Goal: Ask a question: Seek information or help from site administrators or community

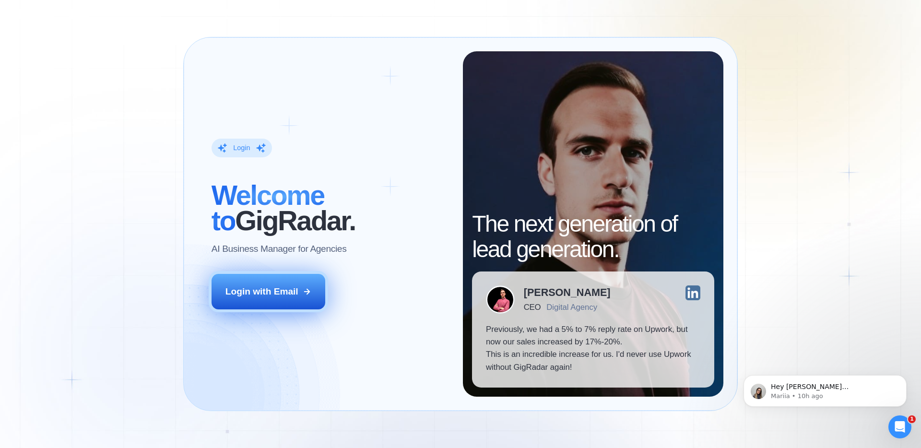
click at [247, 299] on button "Login with Email" at bounding box center [269, 291] width 114 height 35
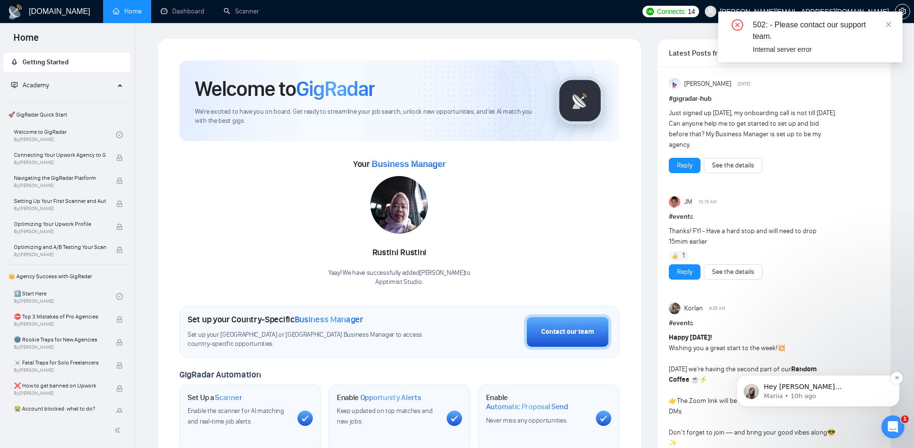
click at [849, 400] on p "Mariia • 10h ago" at bounding box center [826, 396] width 124 height 9
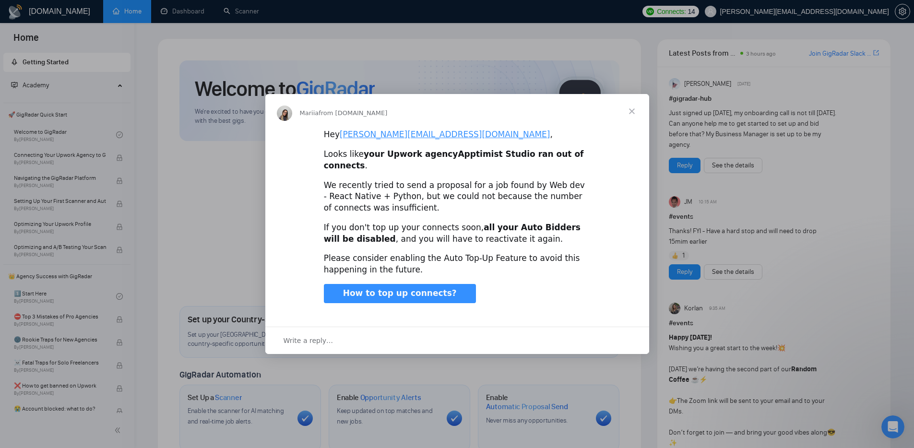
click at [632, 116] on span "Close" at bounding box center [631, 111] width 35 height 35
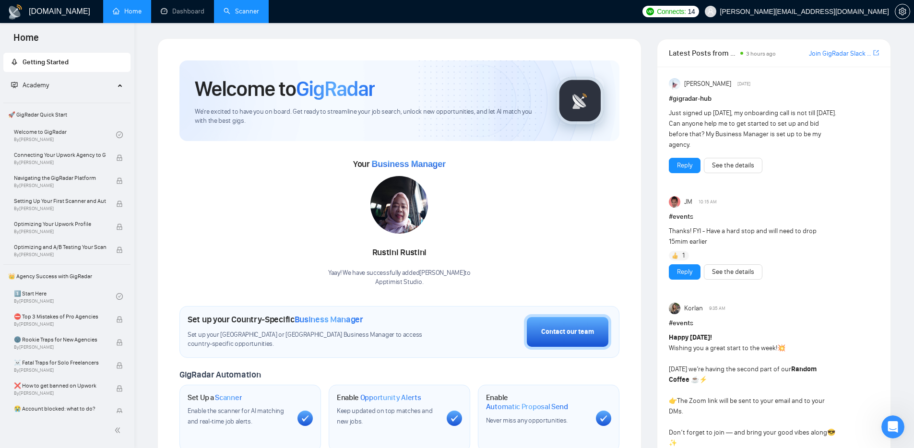
click at [259, 12] on link "Scanner" at bounding box center [241, 11] width 35 height 8
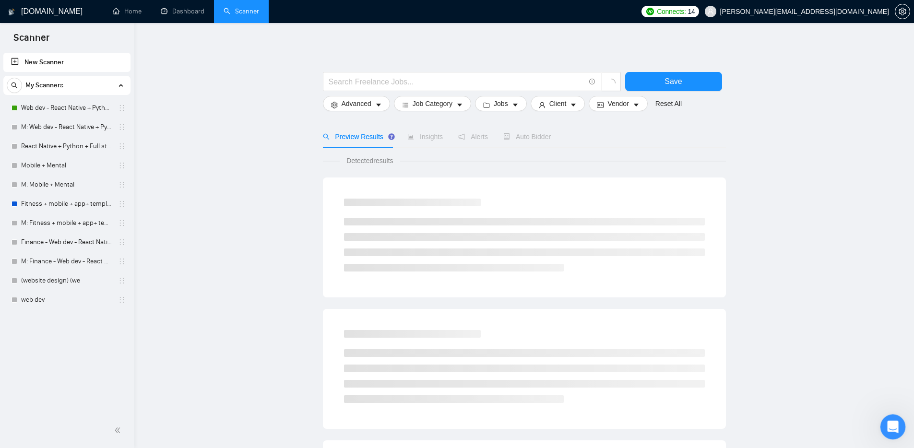
click at [892, 414] on div "Open Intercom Messenger" at bounding box center [891, 426] width 32 height 32
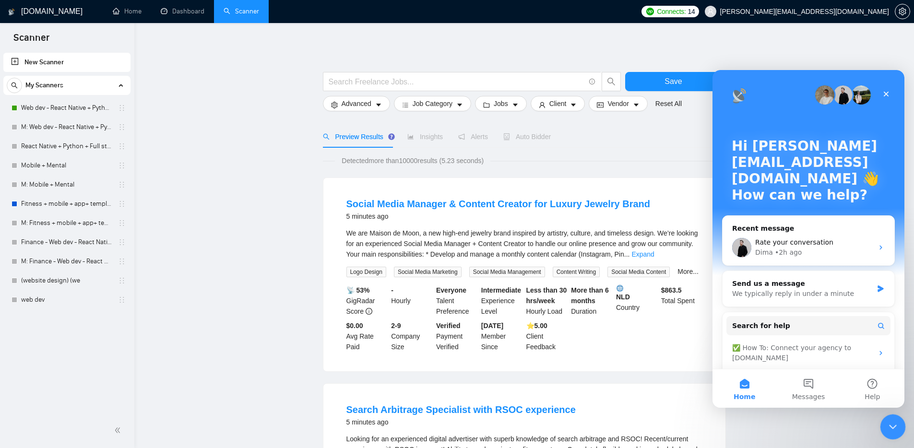
drag, startPoint x: 1770, startPoint y: 829, endPoint x: 1764, endPoint y: 822, distance: 9.5
click at [889, 414] on html at bounding box center [891, 425] width 23 height 23
click at [657, 130] on div "Preview Results Insights Alerts Auto Bidder" at bounding box center [524, 137] width 403 height 22
click at [885, 90] on icon "Close" at bounding box center [886, 94] width 8 height 8
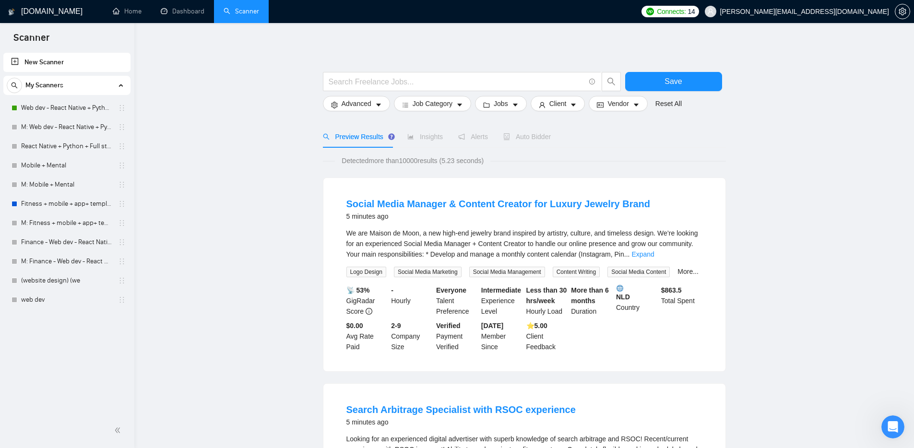
click at [532, 139] on span "Auto Bidder" at bounding box center [526, 137] width 47 height 8
click at [659, 79] on button "Save" at bounding box center [673, 81] width 97 height 19
click at [53, 110] on link "Web dev - React Native + Python" at bounding box center [66, 107] width 91 height 19
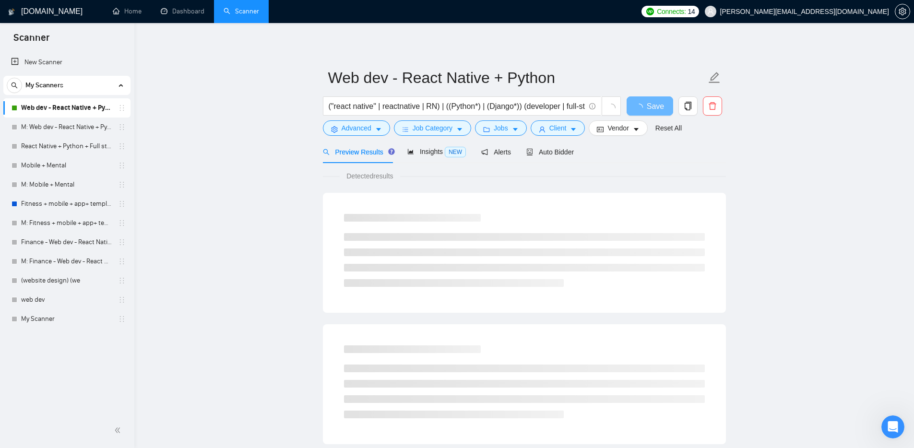
click at [70, 89] on div "My Scanners" at bounding box center [67, 85] width 120 height 19
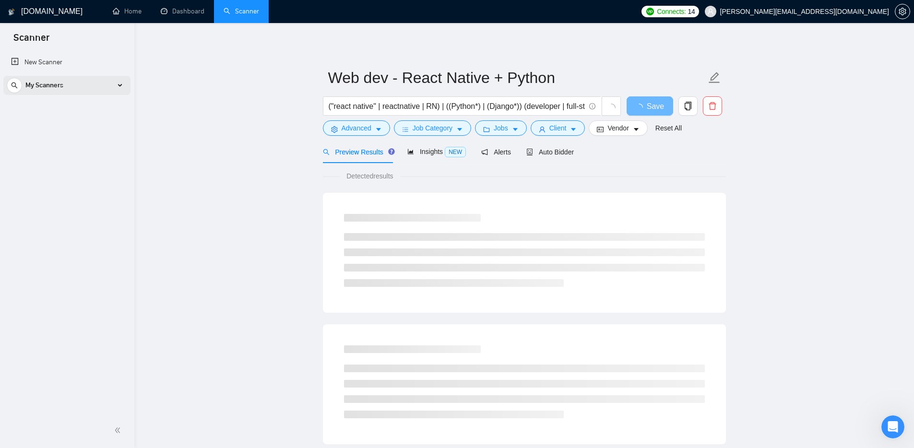
click at [70, 89] on div "My Scanners" at bounding box center [67, 85] width 120 height 19
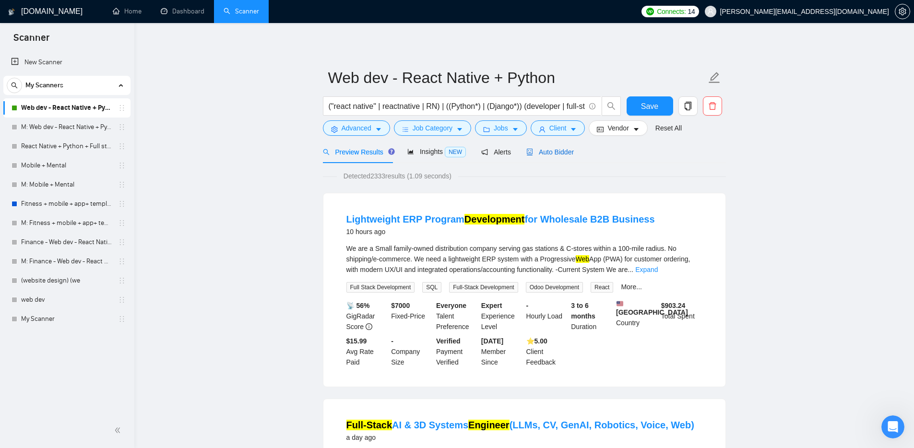
click at [573, 149] on span "Auto Bidder" at bounding box center [549, 152] width 47 height 8
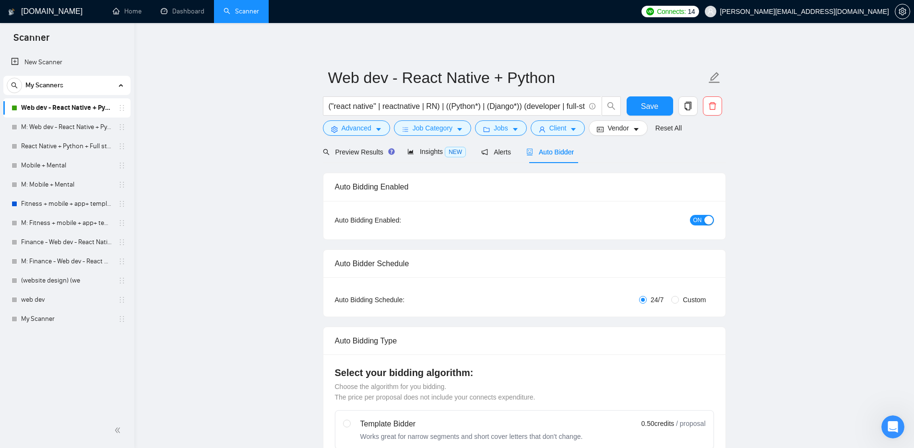
click at [701, 222] on span "ON" at bounding box center [697, 220] width 9 height 11
click at [701, 222] on span "OFF" at bounding box center [705, 220] width 12 height 11
click at [639, 107] on button "Save" at bounding box center [649, 105] width 47 height 19
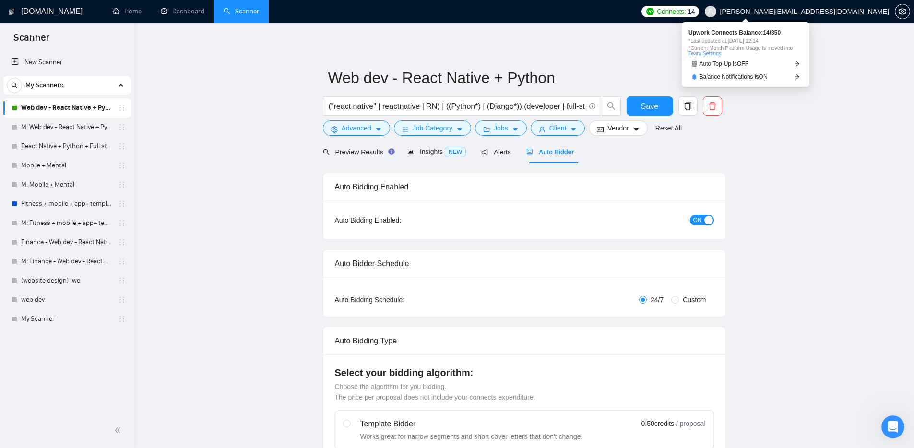
click at [695, 11] on span "14" at bounding box center [691, 11] width 7 height 11
click at [756, 64] on link "Auto Top-Up is OFF" at bounding box center [745, 64] width 114 height 10
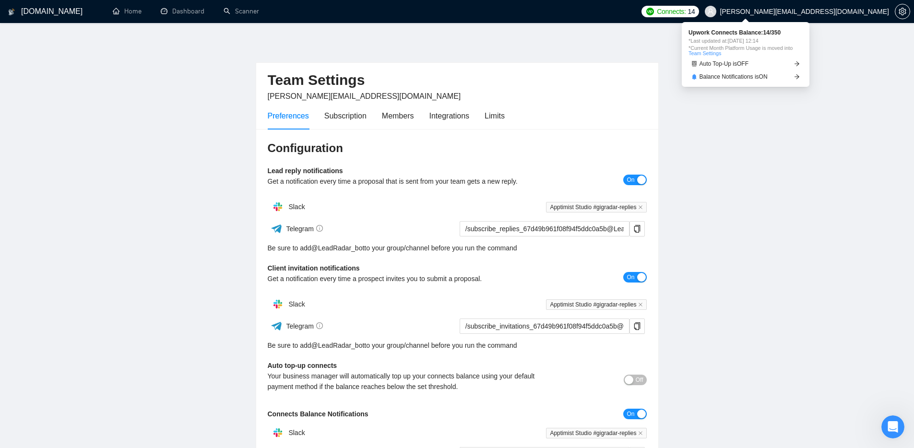
scroll to position [105, 0]
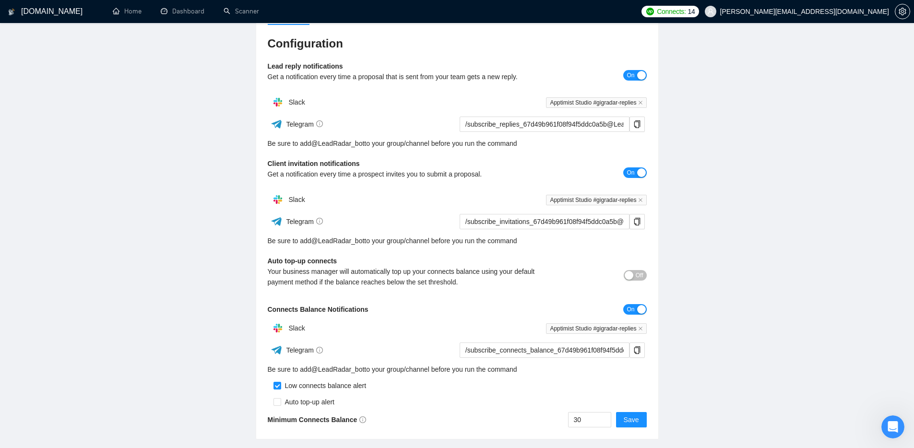
click at [628, 273] on div "button" at bounding box center [628, 275] width 9 height 9
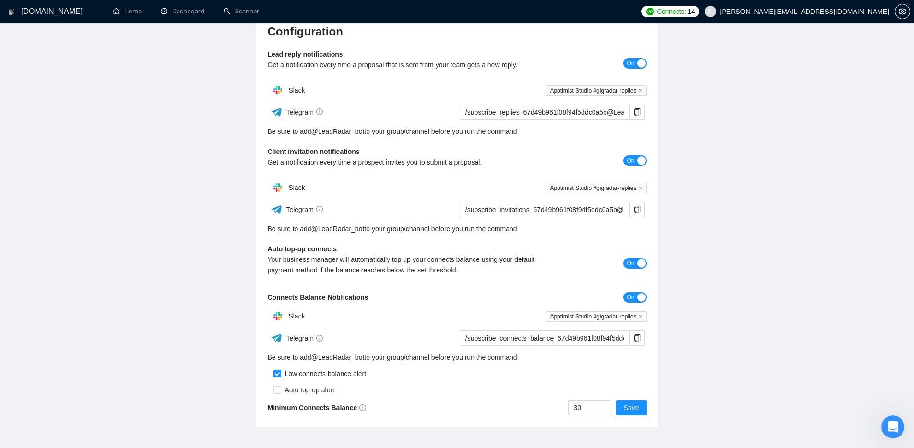
scroll to position [123, 0]
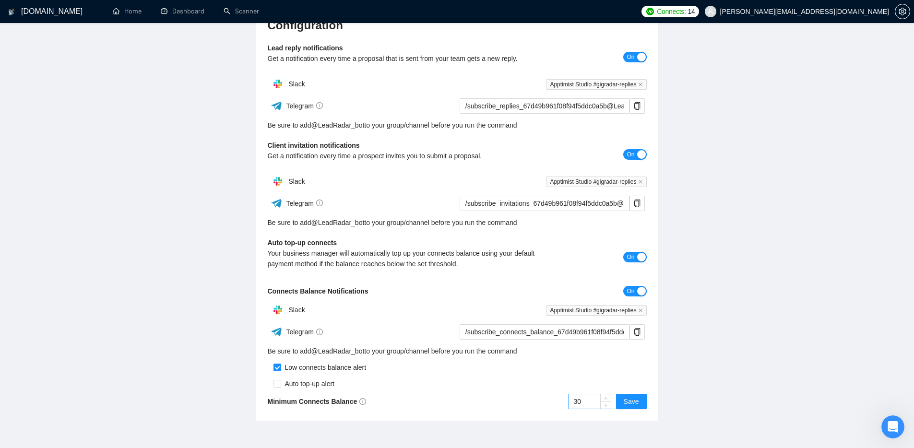
click at [589, 399] on input "30" at bounding box center [589, 401] width 42 height 14
type input "0"
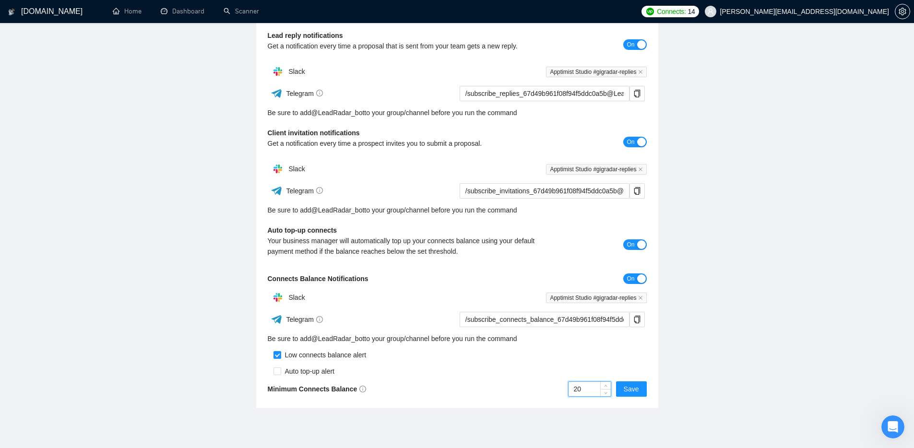
scroll to position [141, 0]
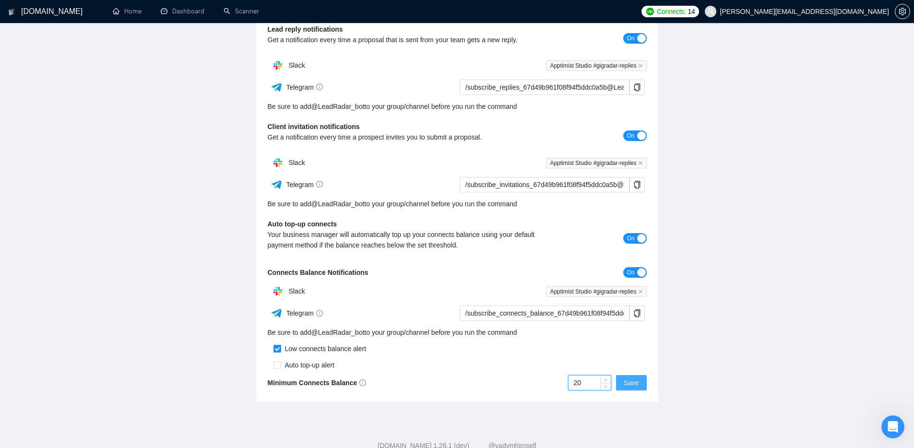
type input "20"
click at [627, 382] on span "Save" at bounding box center [631, 382] width 15 height 11
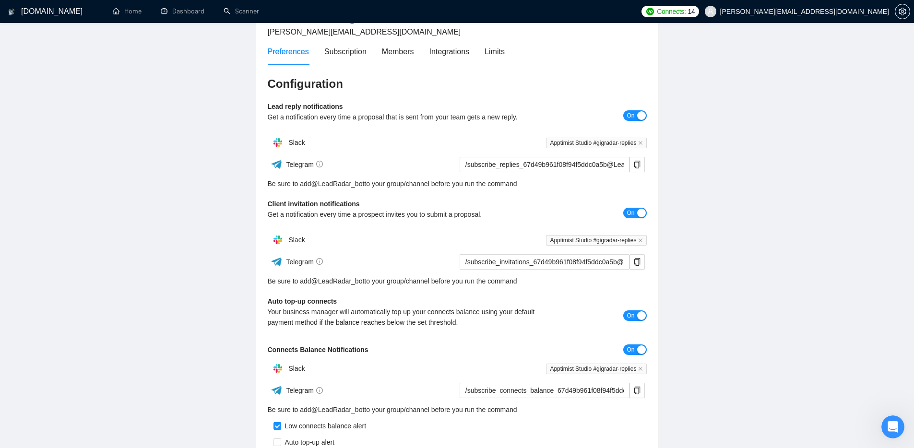
scroll to position [0, 0]
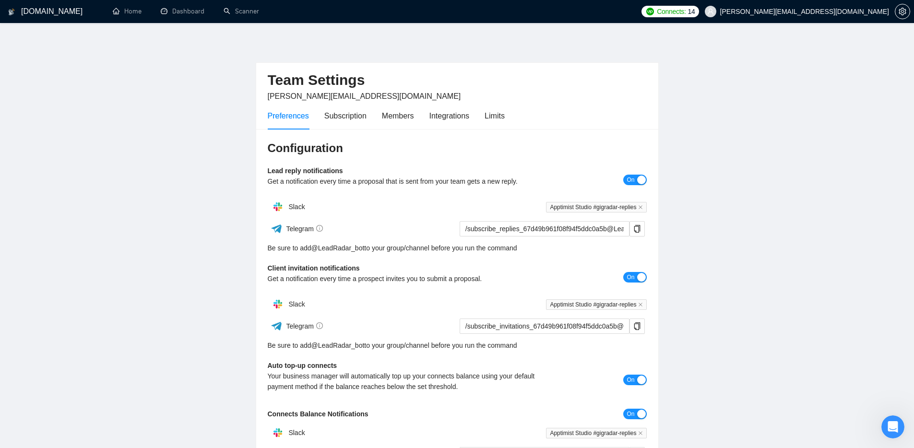
click at [685, 12] on span "Connects:" at bounding box center [671, 11] width 29 height 11
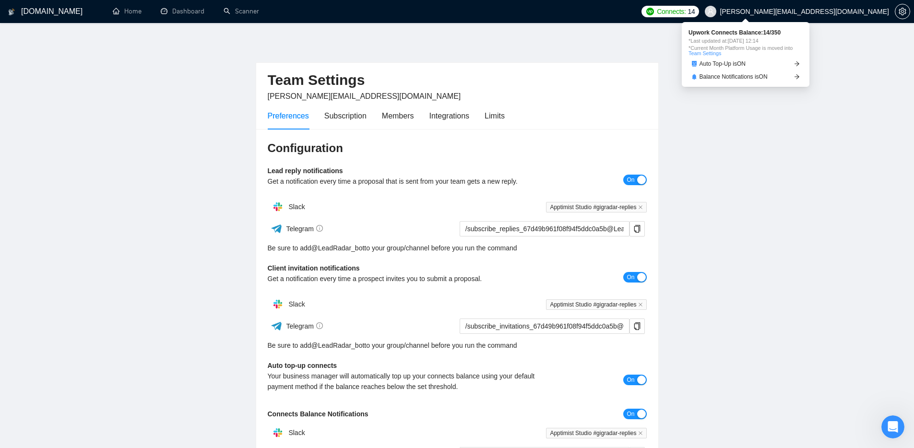
click at [702, 56] on link "Team Settings" at bounding box center [704, 53] width 33 height 6
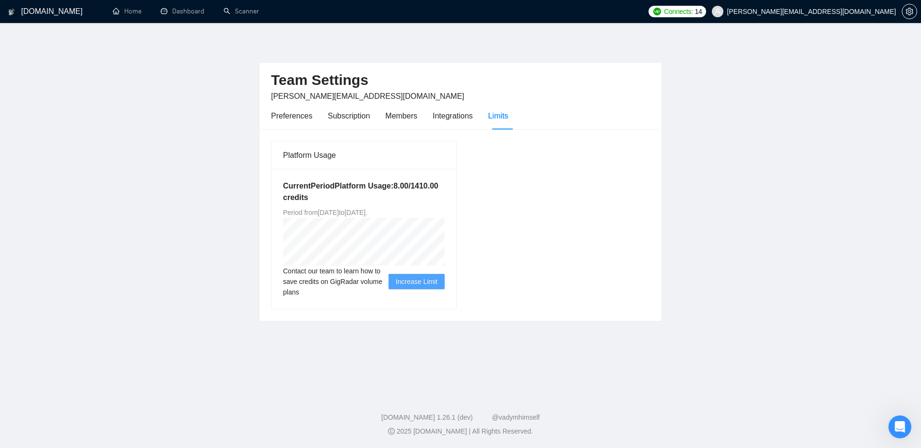
click at [822, 17] on span "[PERSON_NAME][EMAIL_ADDRESS][DOMAIN_NAME]" at bounding box center [804, 11] width 196 height 31
click at [161, 10] on link "Dashboard" at bounding box center [183, 11] width 44 height 8
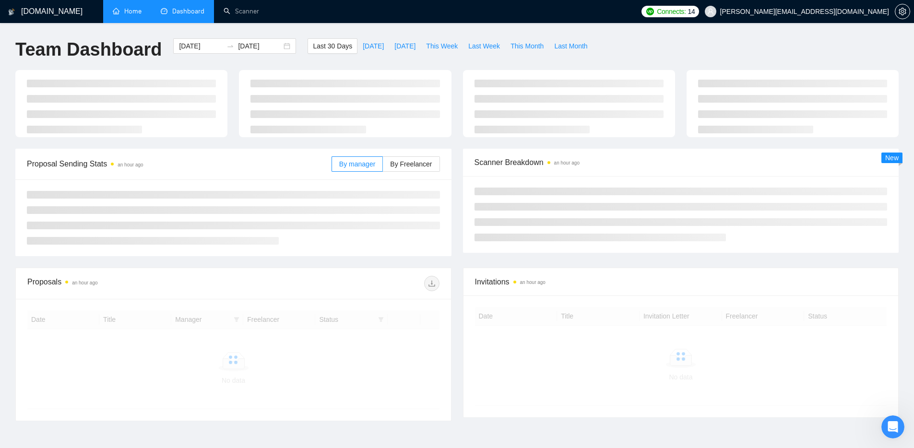
click at [136, 13] on link "Home" at bounding box center [127, 11] width 29 height 8
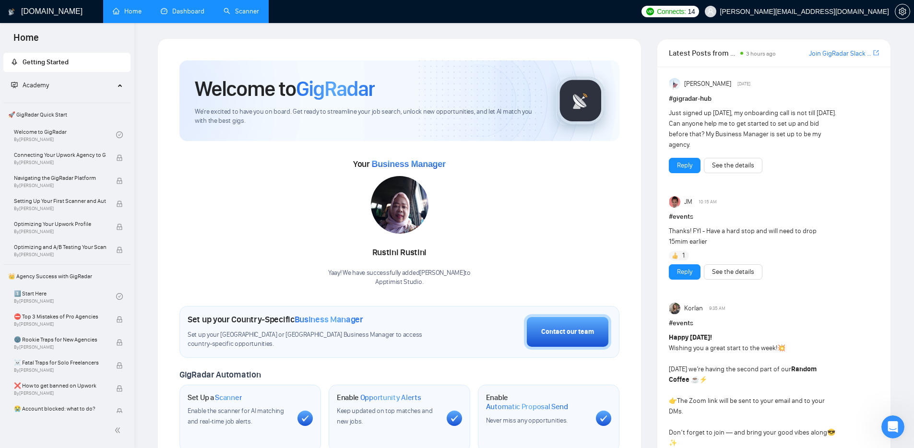
click at [242, 9] on link "Scanner" at bounding box center [241, 11] width 35 height 8
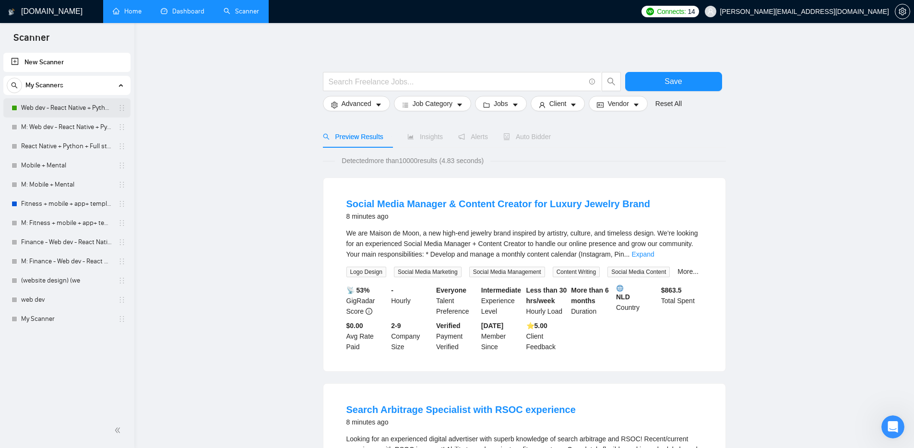
click at [73, 111] on link "Web dev - React Native + Python" at bounding box center [66, 107] width 91 height 19
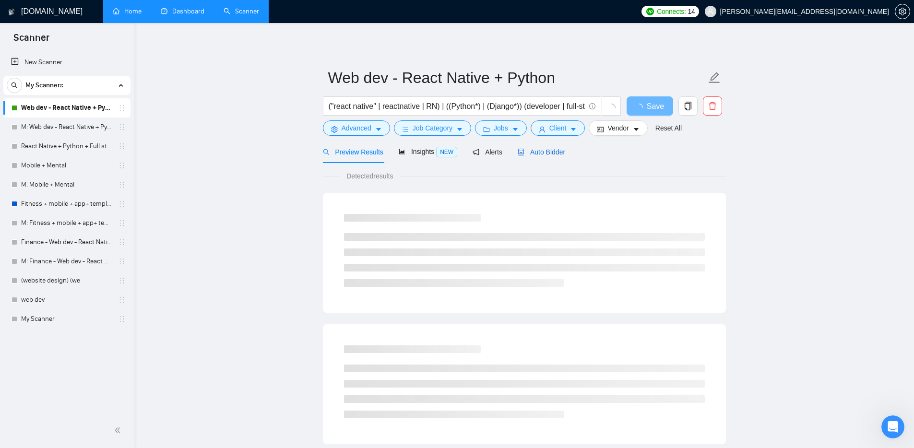
click at [543, 151] on span "Auto Bidder" at bounding box center [541, 152] width 47 height 8
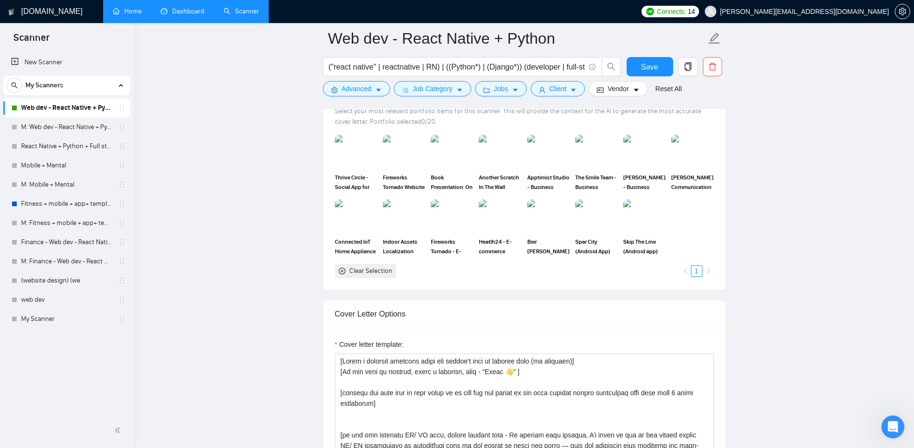
scroll to position [980, 0]
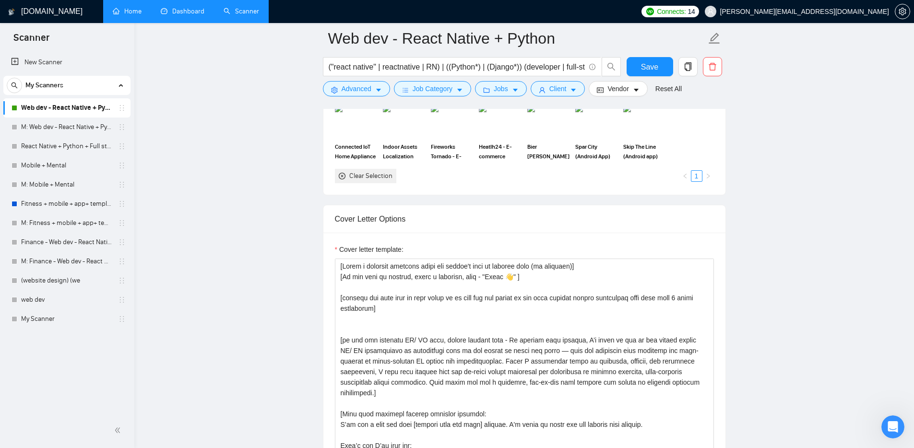
click at [695, 9] on span "14" at bounding box center [691, 11] width 7 height 11
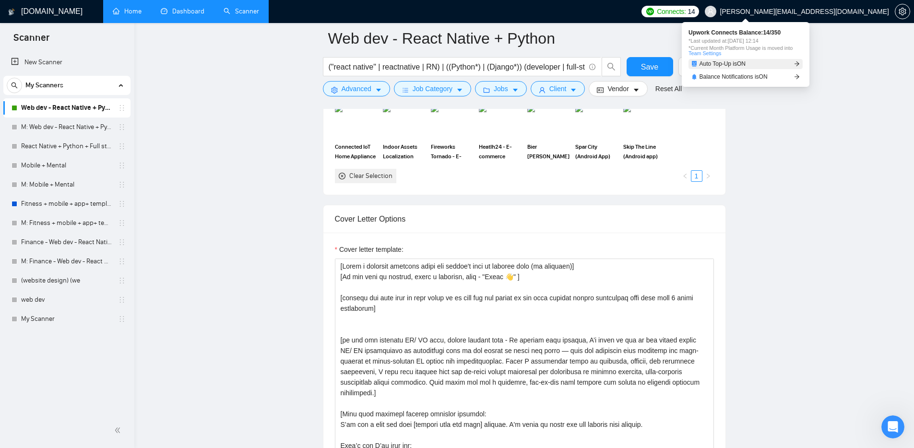
click at [746, 64] on span "Auto Top-Up is ON" at bounding box center [722, 64] width 47 height 6
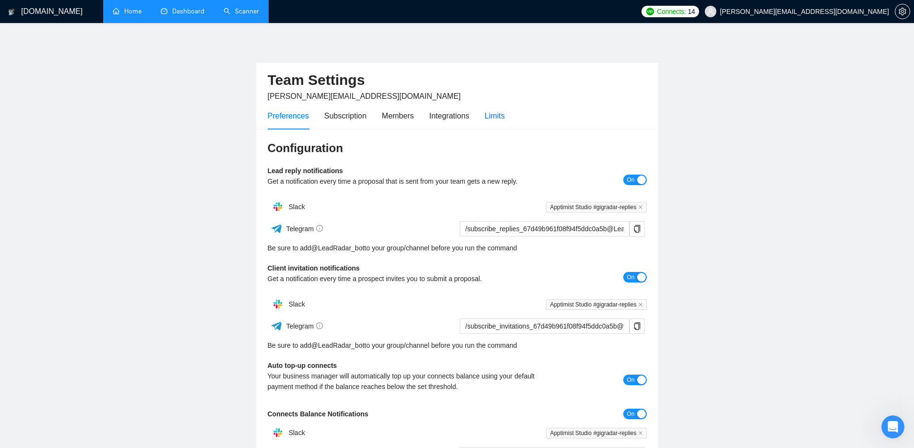
click at [502, 119] on div "Limits" at bounding box center [494, 116] width 20 height 12
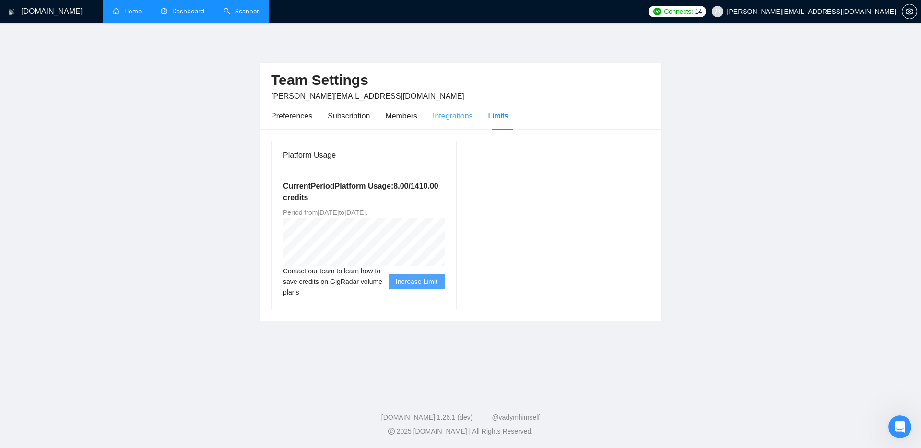
click at [464, 121] on div "Integrations" at bounding box center [453, 115] width 40 height 27
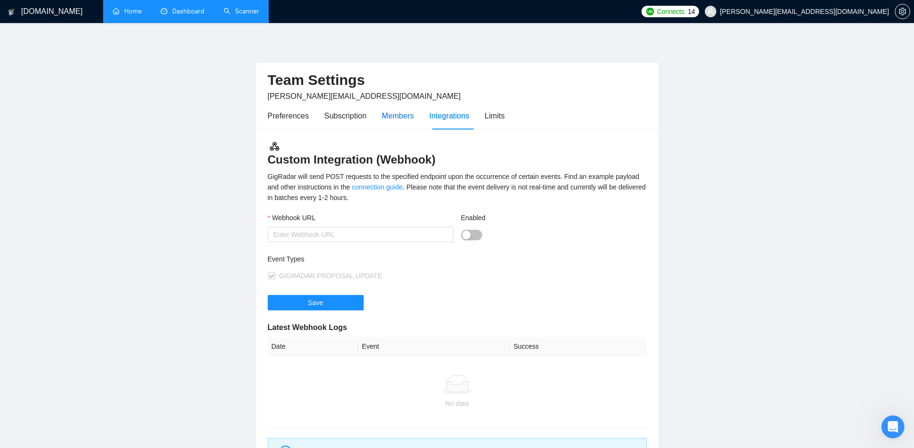
click at [411, 118] on div "Members" at bounding box center [398, 116] width 32 height 12
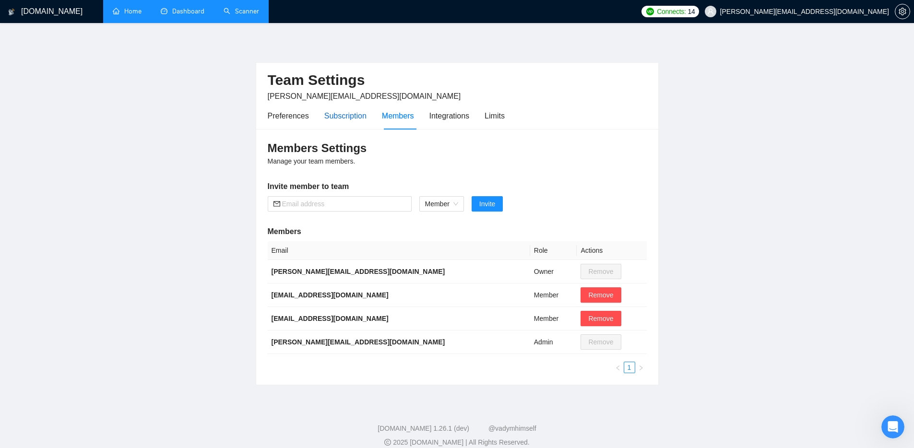
click at [357, 117] on div "Subscription" at bounding box center [345, 116] width 42 height 12
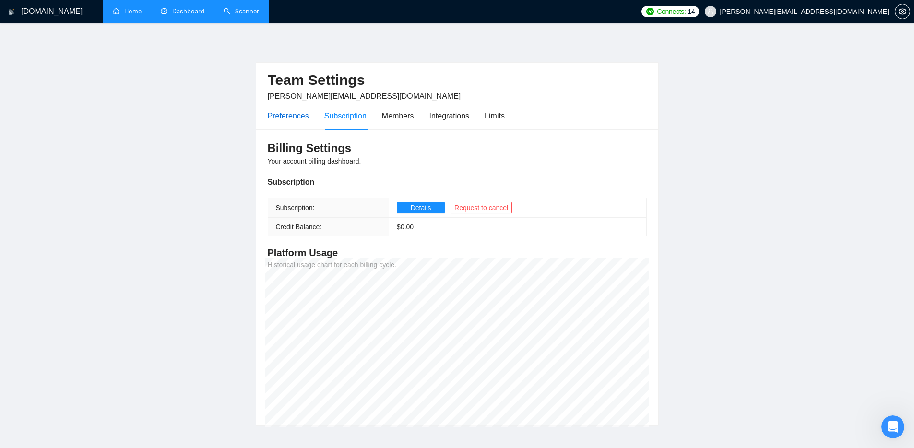
click at [291, 118] on div "Preferences" at bounding box center [288, 116] width 41 height 12
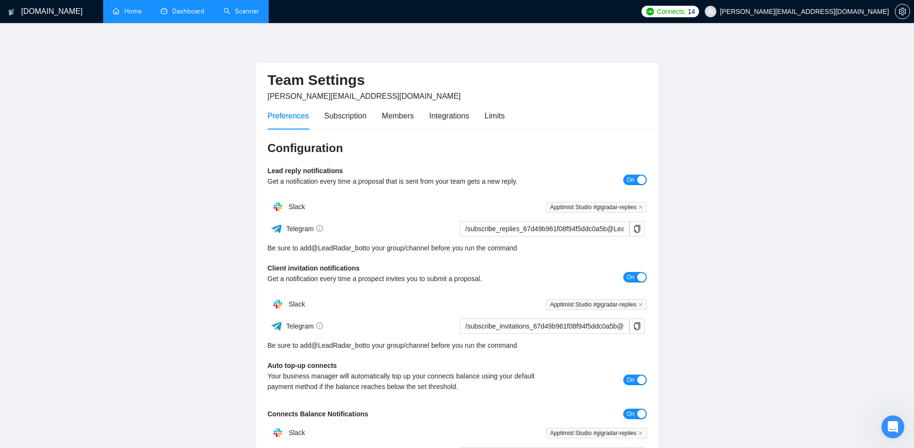
click at [73, 14] on div "[DOMAIN_NAME]" at bounding box center [47, 11] width 79 height 23
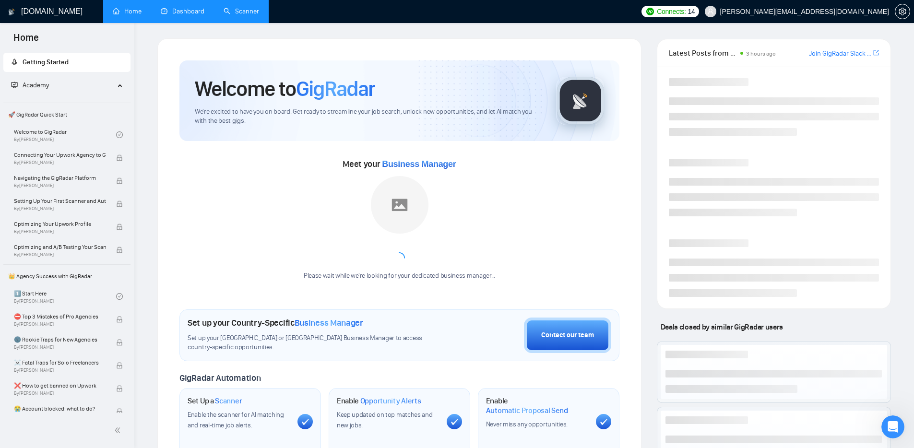
click at [113, 10] on link "Home" at bounding box center [127, 11] width 29 height 8
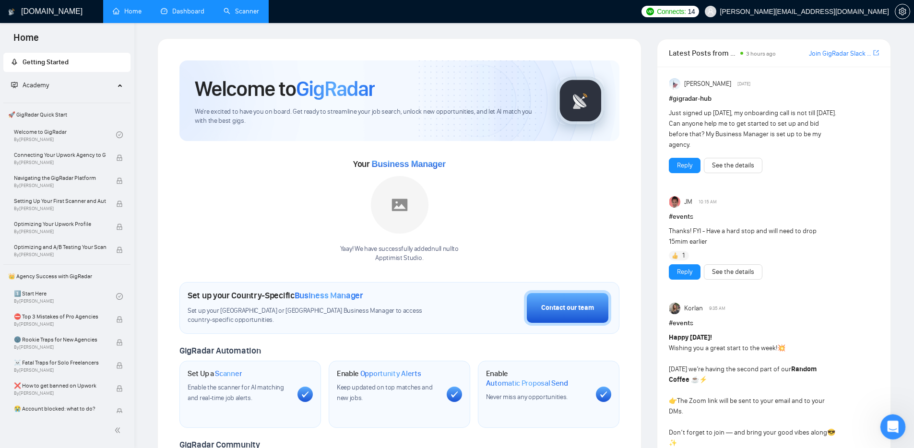
click at [882, 419] on div "Open Intercom Messenger" at bounding box center [891, 426] width 32 height 32
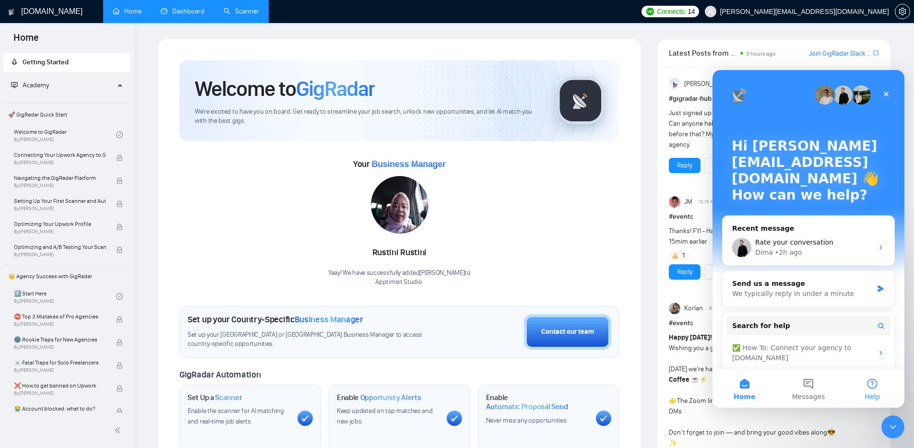
click at [863, 384] on button "Help" at bounding box center [872, 388] width 64 height 38
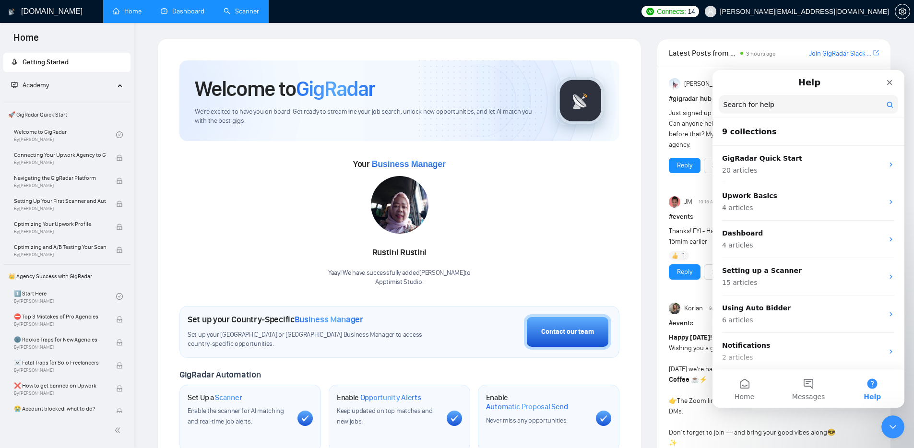
click at [823, 109] on input "Search for help" at bounding box center [808, 104] width 179 height 19
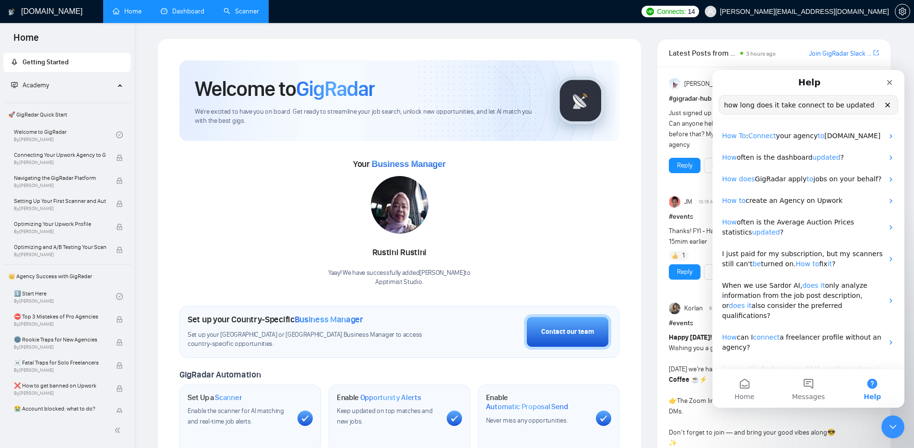
type input "how long does it take connect to be updated"
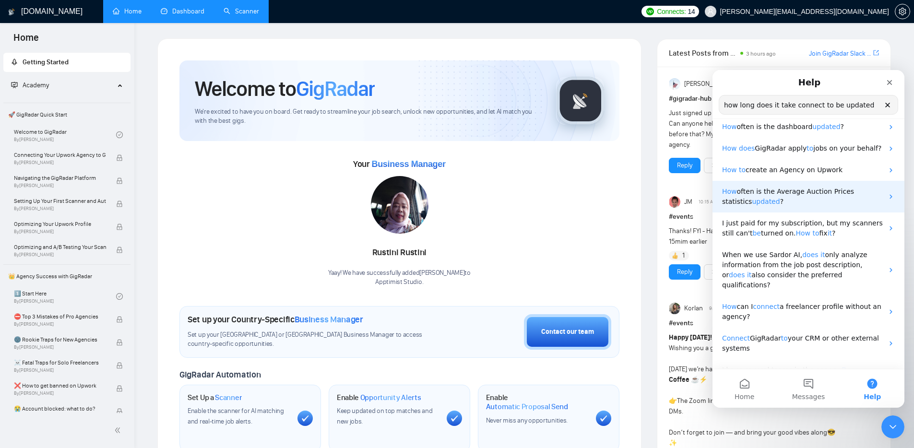
scroll to position [43, 0]
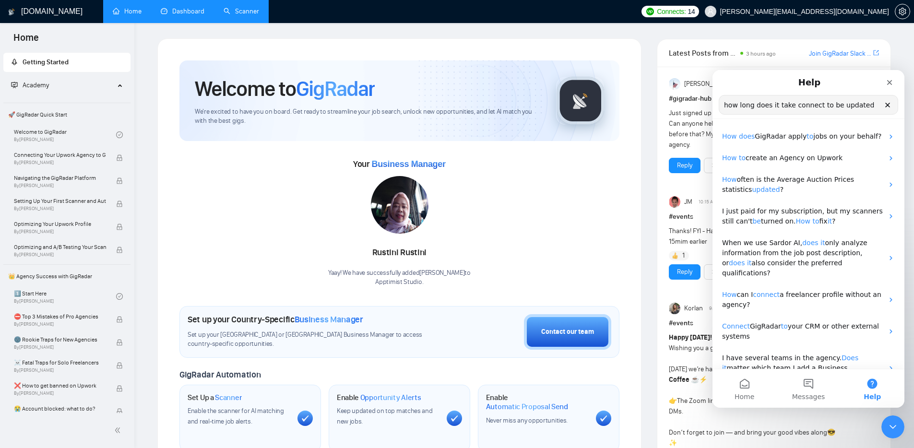
click at [695, 15] on span "14" at bounding box center [691, 11] width 7 height 11
click at [695, 14] on span "14" at bounding box center [691, 11] width 7 height 11
click at [685, 12] on span "Connects:" at bounding box center [671, 11] width 29 height 11
click at [734, 48] on span "*Current Month Platform Usage is moved into Team Settings" at bounding box center [745, 51] width 114 height 11
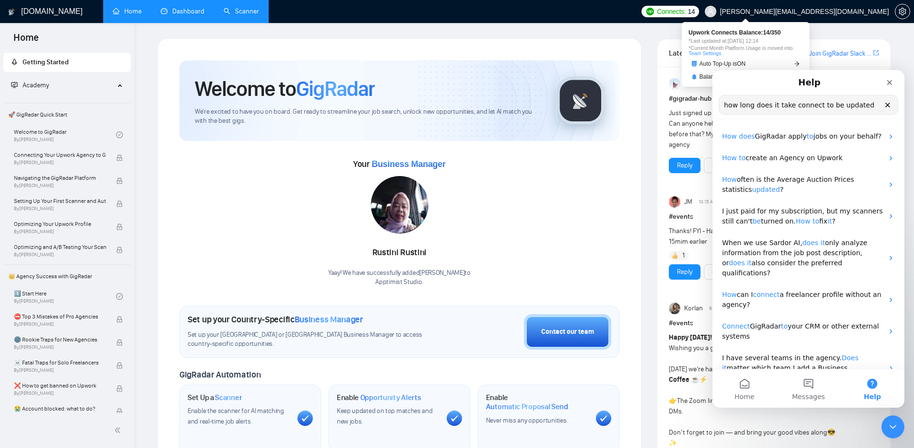
click at [720, 46] on span "*Current Month Platform Usage is moved into Team Settings" at bounding box center [745, 51] width 114 height 11
click at [710, 52] on link "Team Settings" at bounding box center [704, 53] width 33 height 6
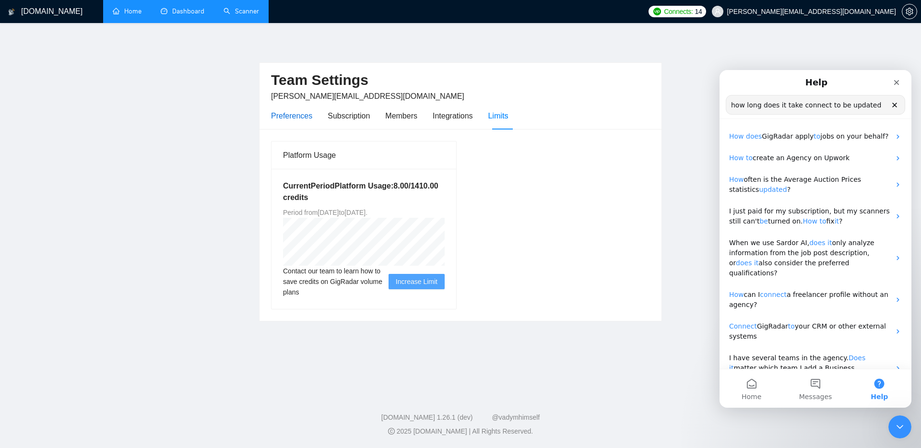
click at [285, 111] on div "Preferences" at bounding box center [291, 116] width 41 height 12
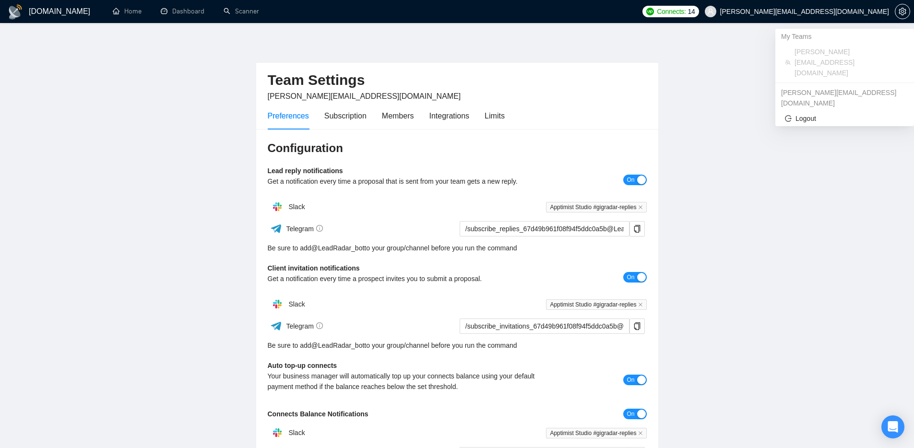
click at [826, 12] on span "[PERSON_NAME][EMAIL_ADDRESS][DOMAIN_NAME]" at bounding box center [804, 12] width 169 height 0
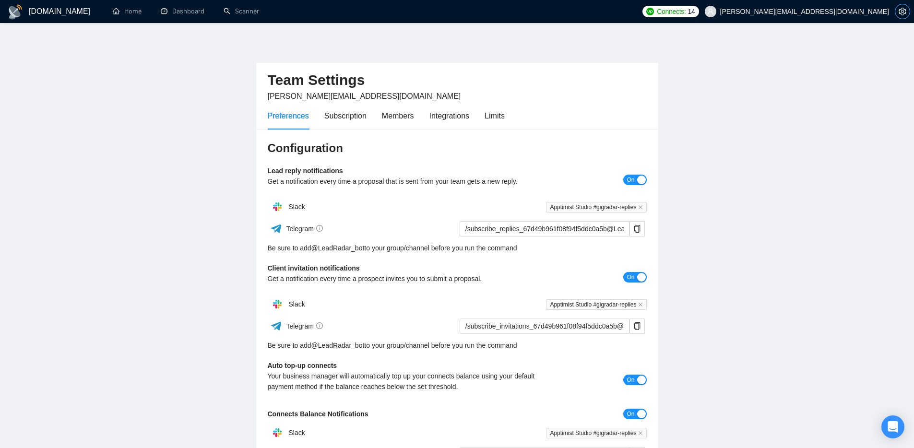
click at [900, 15] on button "button" at bounding box center [902, 11] width 15 height 15
click at [901, 13] on icon "setting" at bounding box center [902, 12] width 8 height 8
drag, startPoint x: 901, startPoint y: 13, endPoint x: 894, endPoint y: 23, distance: 11.9
click at [901, 13] on icon "setting" at bounding box center [902, 12] width 8 height 8
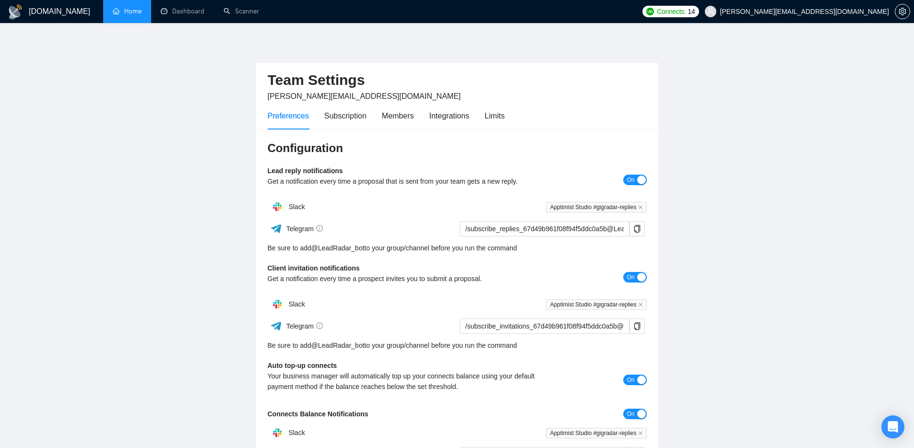
click at [141, 11] on link "Home" at bounding box center [127, 11] width 29 height 8
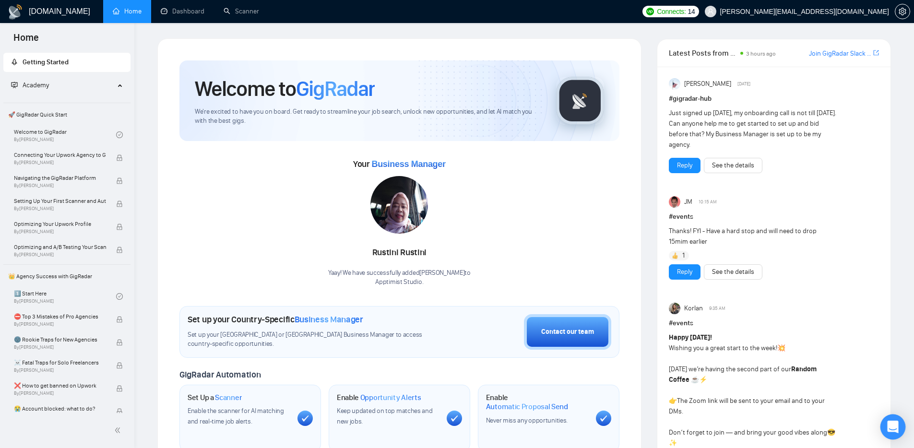
click at [888, 424] on icon "Open Intercom Messenger" at bounding box center [892, 427] width 12 height 12
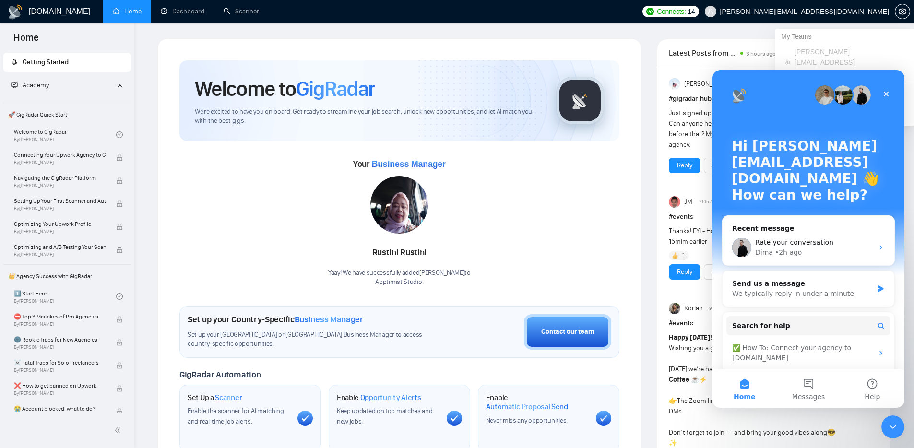
click at [807, 12] on span "[PERSON_NAME][EMAIL_ADDRESS][DOMAIN_NAME]" at bounding box center [804, 12] width 169 height 0
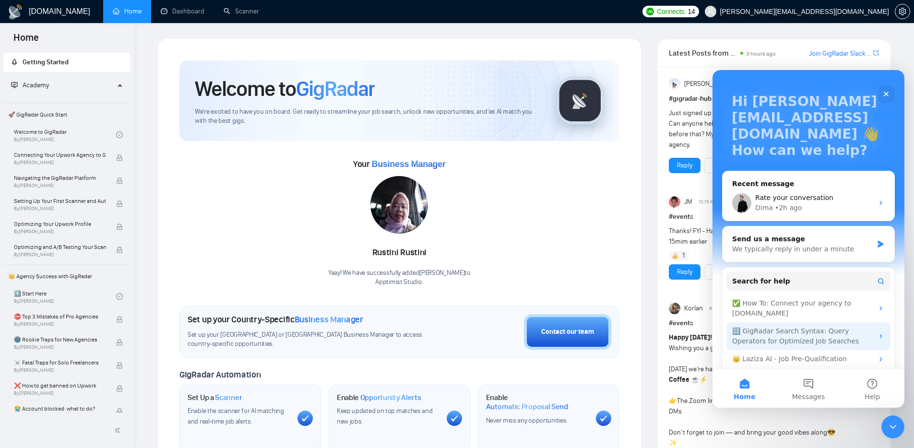
scroll to position [71, 0]
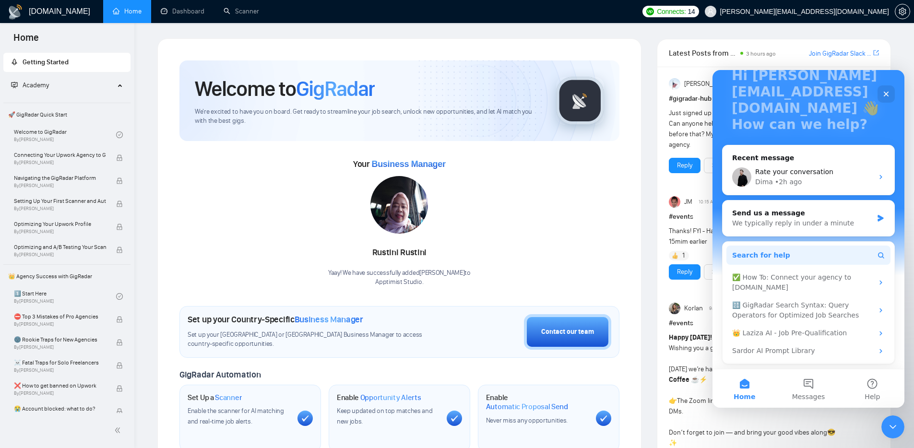
click at [814, 252] on button "Search for help" at bounding box center [808, 255] width 164 height 19
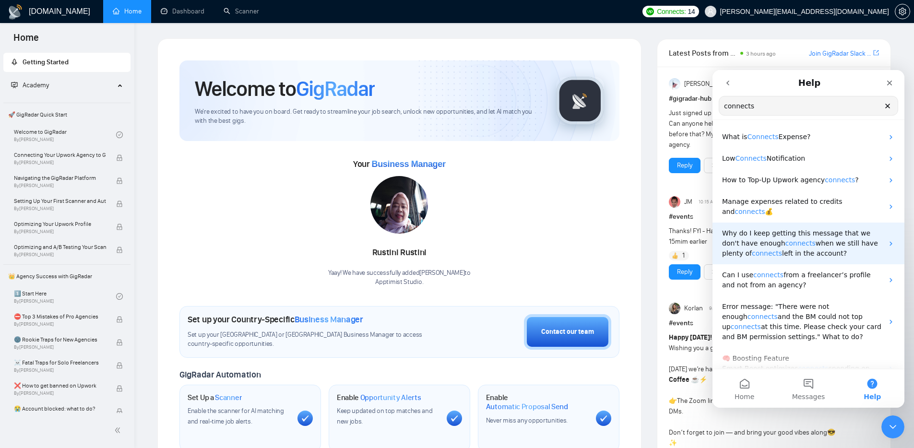
type input "connects"
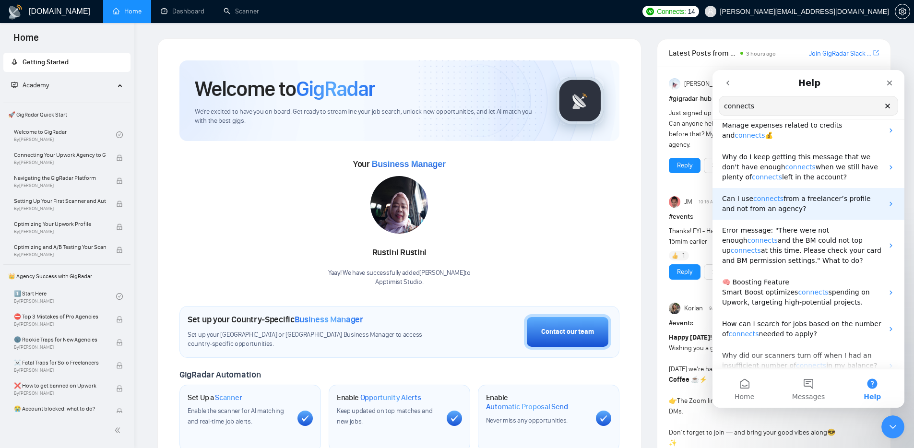
scroll to position [64, 0]
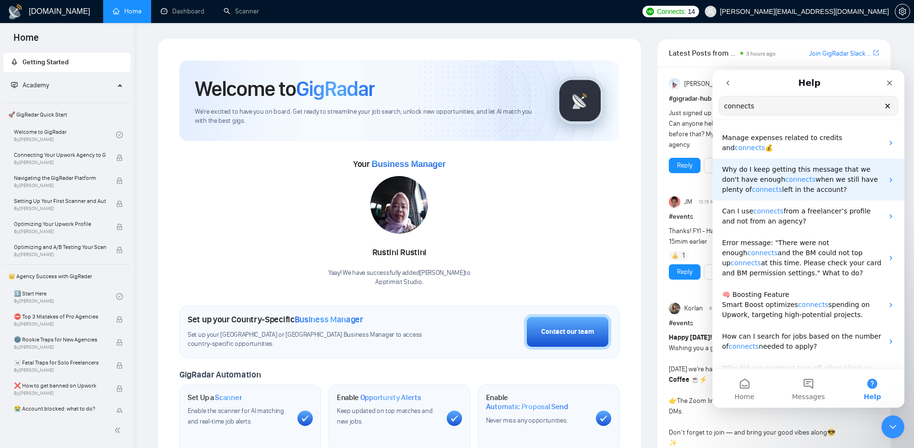
click at [789, 192] on span "left in the account?" at bounding box center [814, 190] width 65 height 8
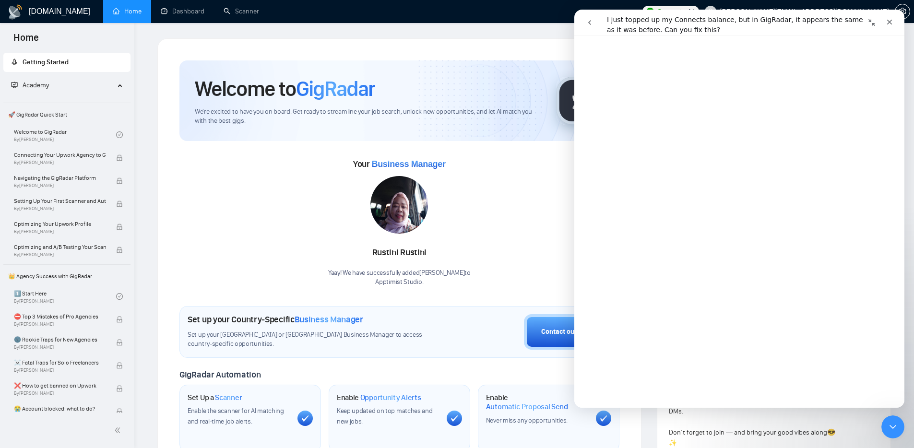
scroll to position [90, 0]
click at [890, 417] on div "Close Intercom Messenger" at bounding box center [891, 425] width 23 height 23
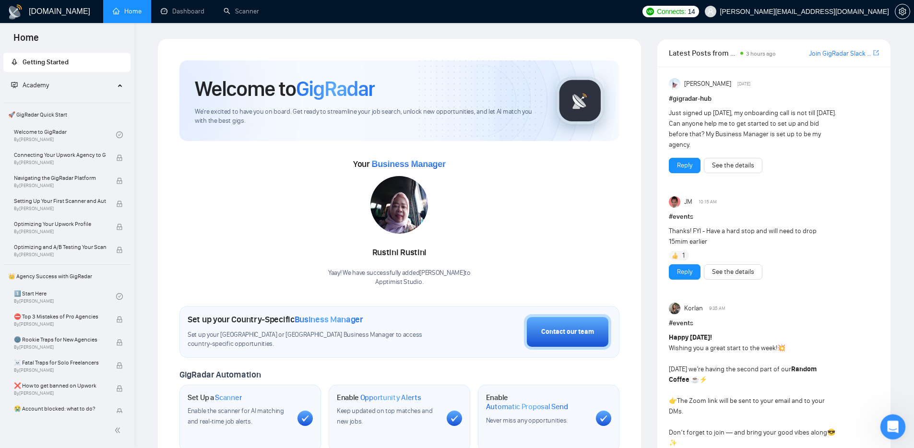
scroll to position [0, 0]
click at [892, 423] on icon "Open Intercom Messenger" at bounding box center [891, 426] width 7 height 8
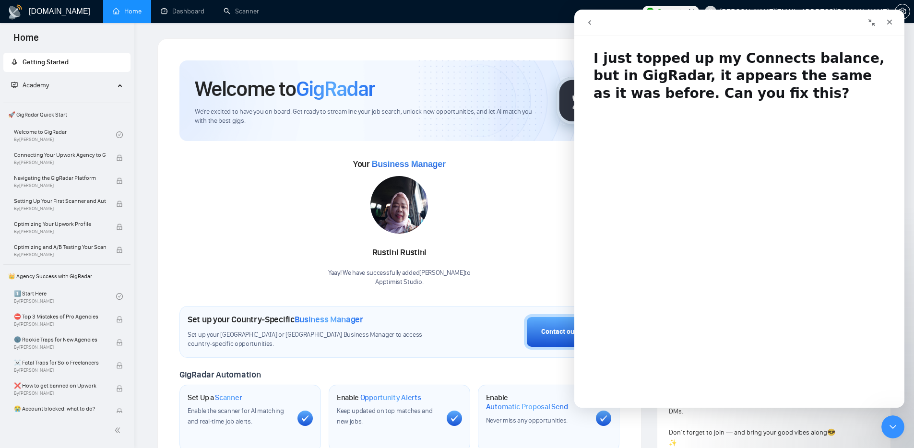
click at [593, 22] on icon "go back" at bounding box center [590, 23] width 8 height 8
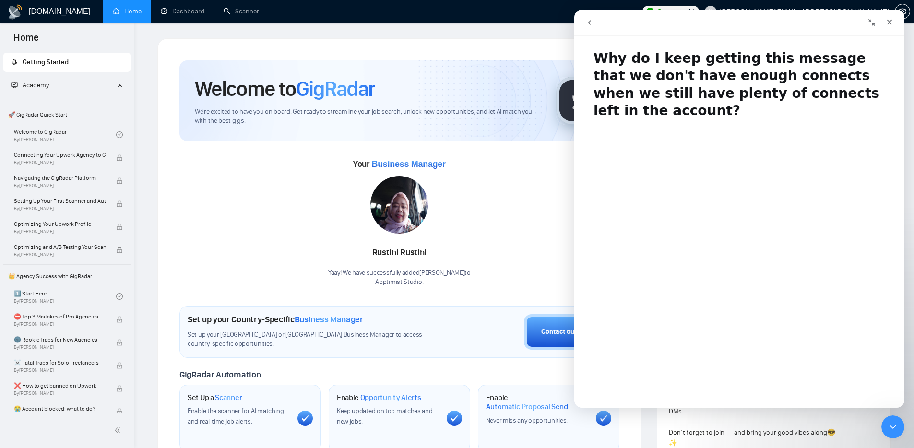
click at [586, 17] on button "go back" at bounding box center [589, 22] width 18 height 18
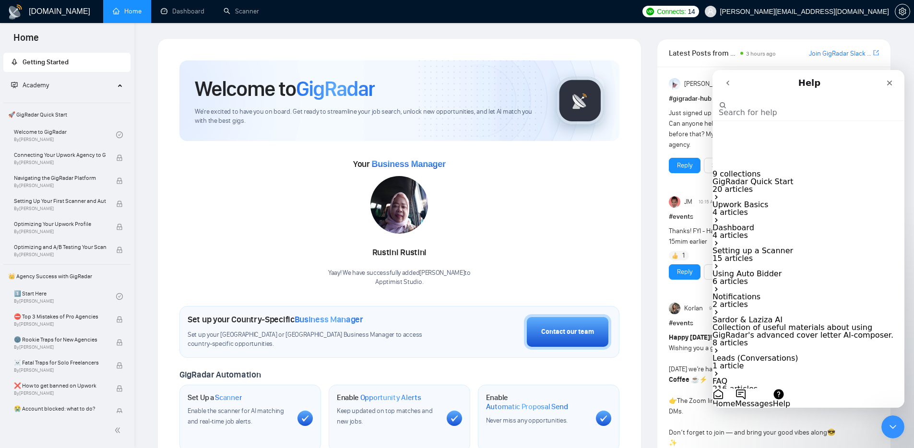
click at [724, 85] on icon "go back" at bounding box center [728, 83] width 8 height 8
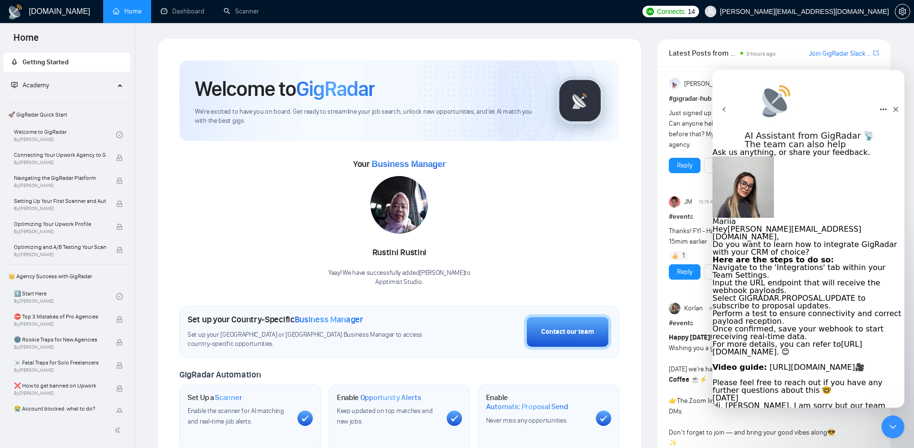
scroll to position [2258, 0]
click at [726, 106] on icon "go back" at bounding box center [724, 110] width 8 height 8
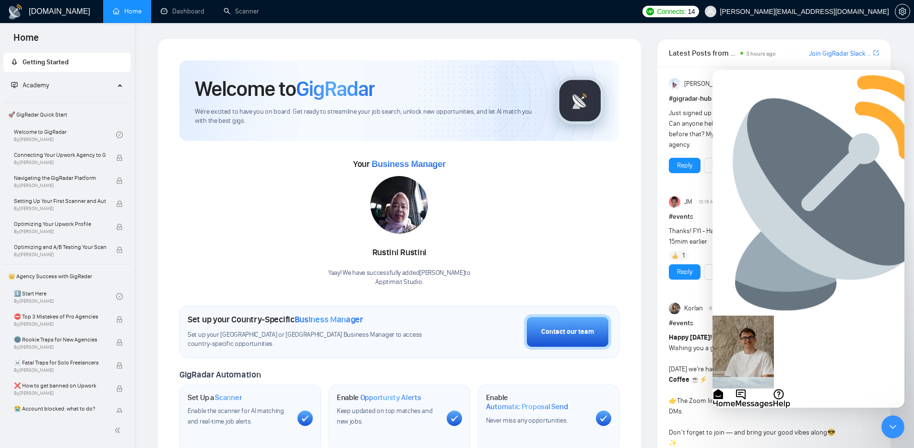
scroll to position [0, 0]
click at [772, 399] on span "Messages" at bounding box center [753, 403] width 37 height 9
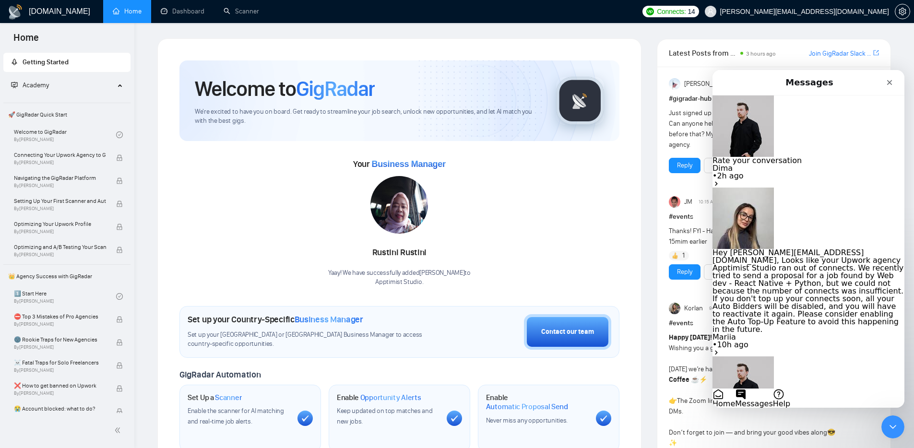
click at [787, 408] on button "Send us a message" at bounding box center [749, 415] width 75 height 15
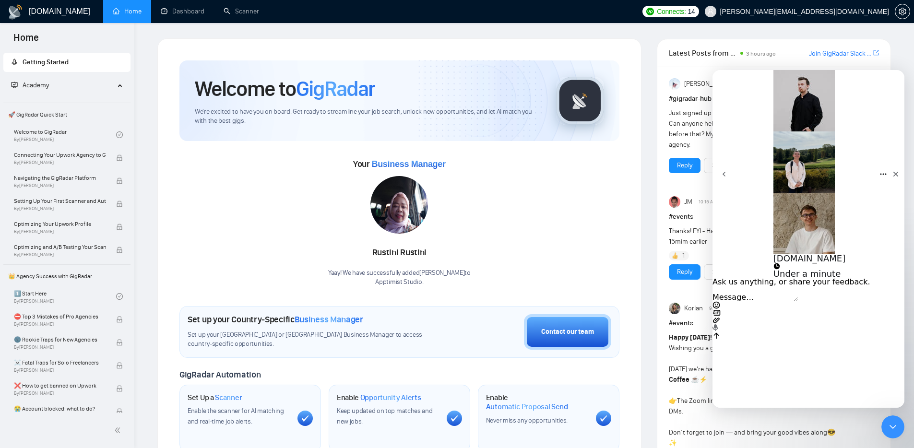
click at [766, 301] on textarea "Message…" at bounding box center [754, 298] width 85 height 8
type textarea "Hi team!! Can I kindly ask to your help to update my connects."
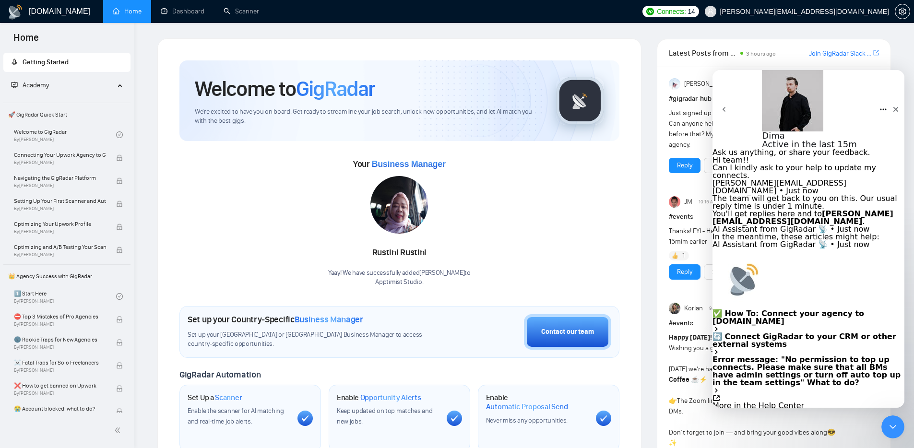
scroll to position [147, 0]
type textarea "Hey Dima!! I know I've been bothering a lot lately but can you help me out sync…"
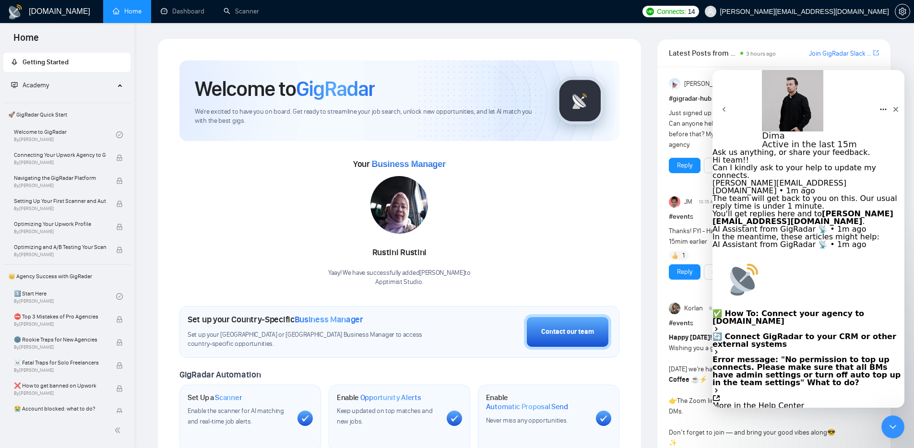
type textarea "I enable the auto top feature so I don't get low on connects from now on"
type textarea "Thank you in advacned"
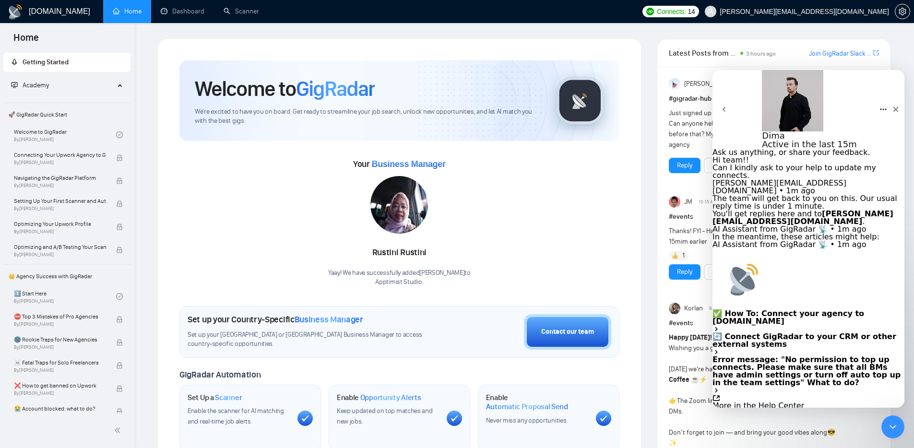
scroll to position [241, 0]
click at [685, 12] on span "Connects:" at bounding box center [671, 11] width 29 height 11
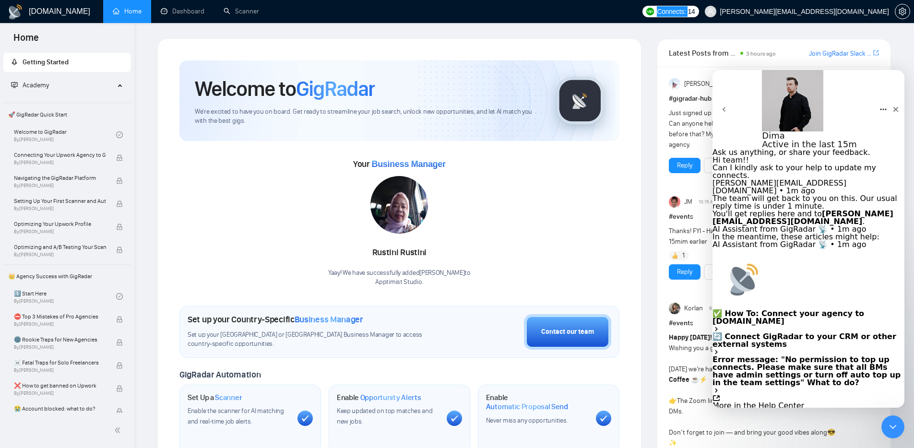
click at [725, 107] on icon "go back" at bounding box center [723, 109] width 3 height 5
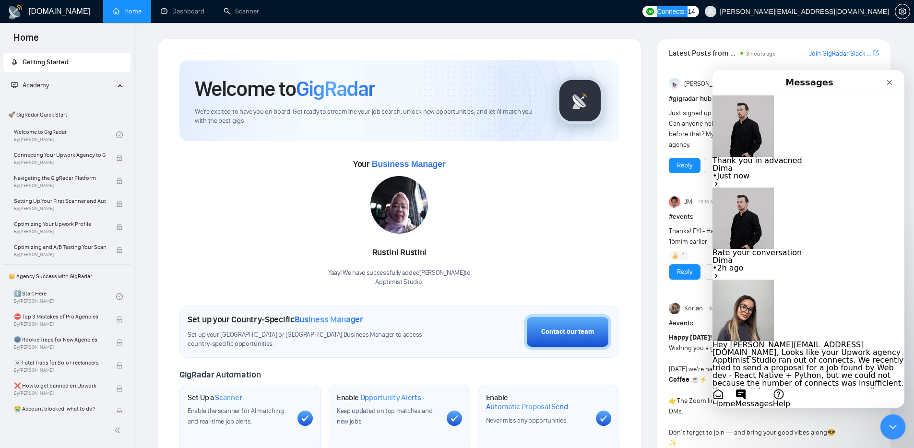
drag, startPoint x: 888, startPoint y: 426, endPoint x: 886, endPoint y: 417, distance: 9.9
click at [887, 426] on icon "Close Intercom Messenger" at bounding box center [891, 426] width 12 height 12
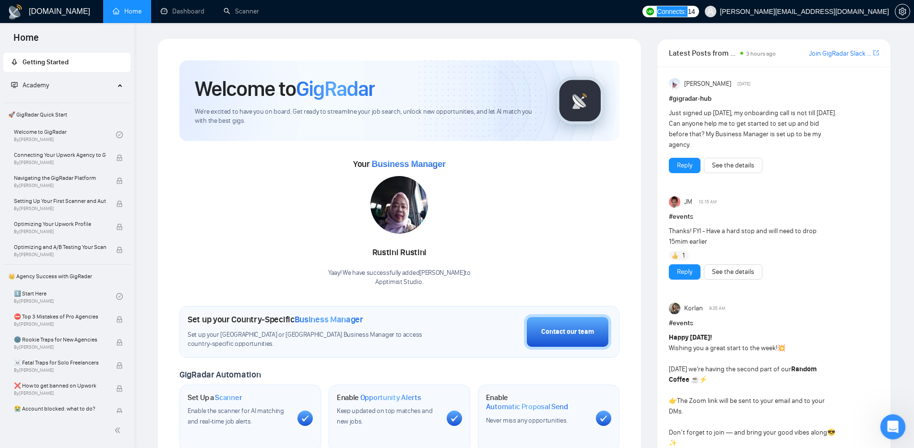
click at [881, 424] on div "Open Intercom Messenger" at bounding box center [891, 426] width 32 height 32
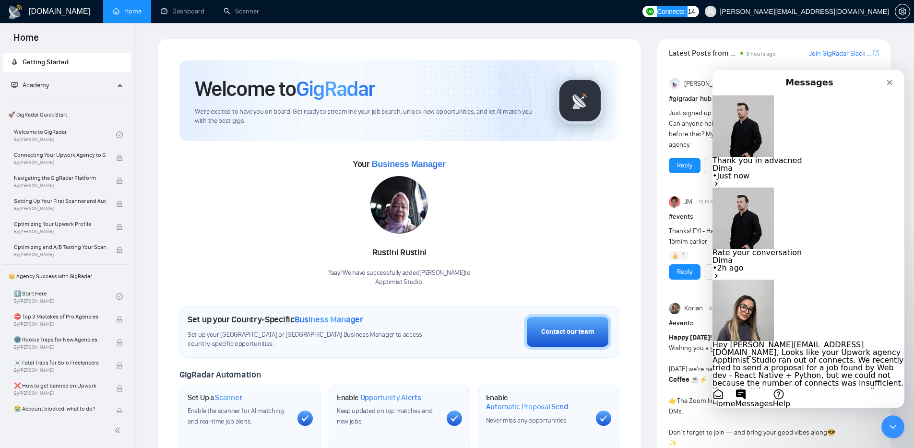
click at [790, 399] on span "Help" at bounding box center [781, 403] width 17 height 9
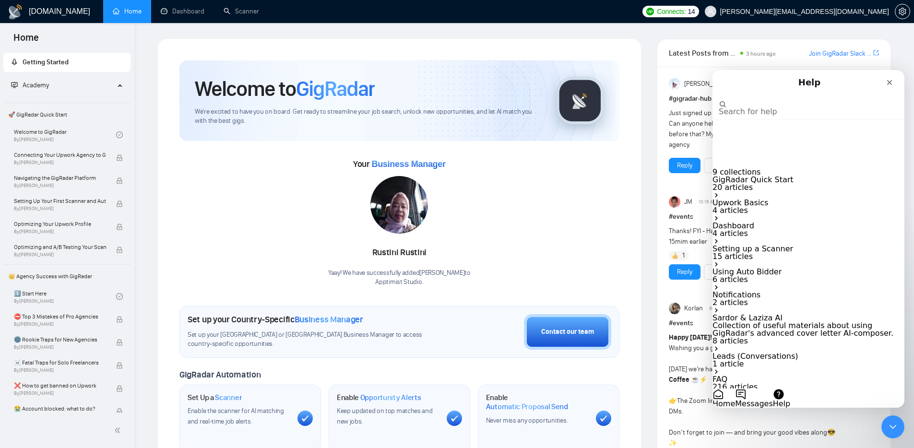
click at [707, 386] on div "Happy Monday! Wishing you a great start to the week! 💥 Today we’re having the s…" at bounding box center [753, 411] width 168 height 158
click at [735, 389] on button "Home" at bounding box center [723, 398] width 23 height 19
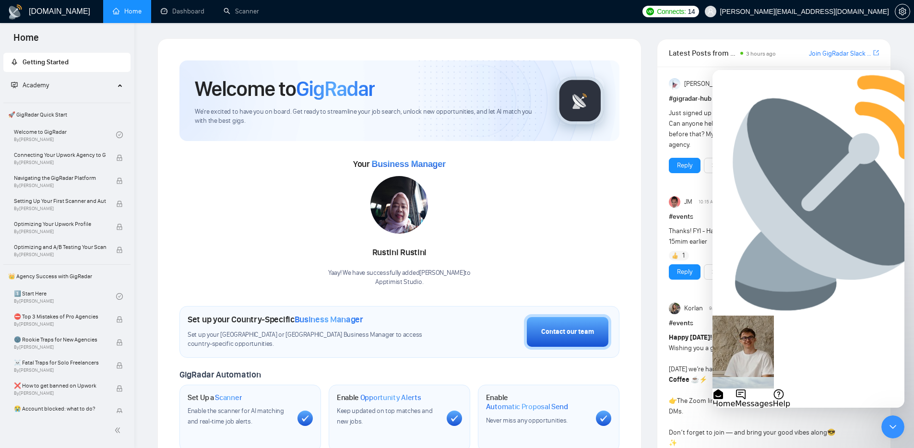
scroll to position [71, 0]
click at [894, 415] on div "Close Intercom Messenger" at bounding box center [891, 425] width 23 height 23
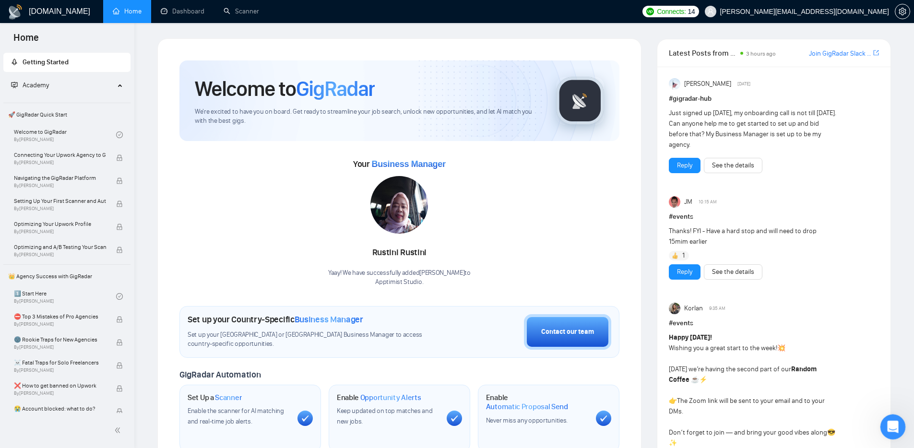
click at [899, 428] on div "Open Intercom Messenger" at bounding box center [891, 426] width 32 height 32
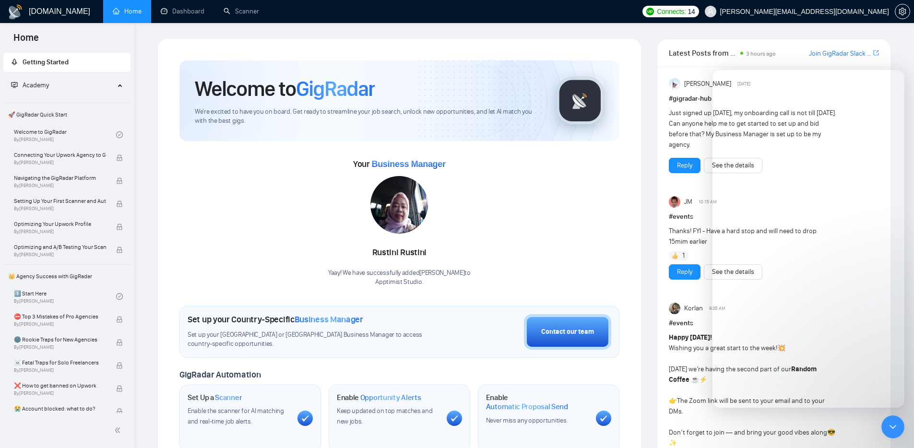
scroll to position [0, 0]
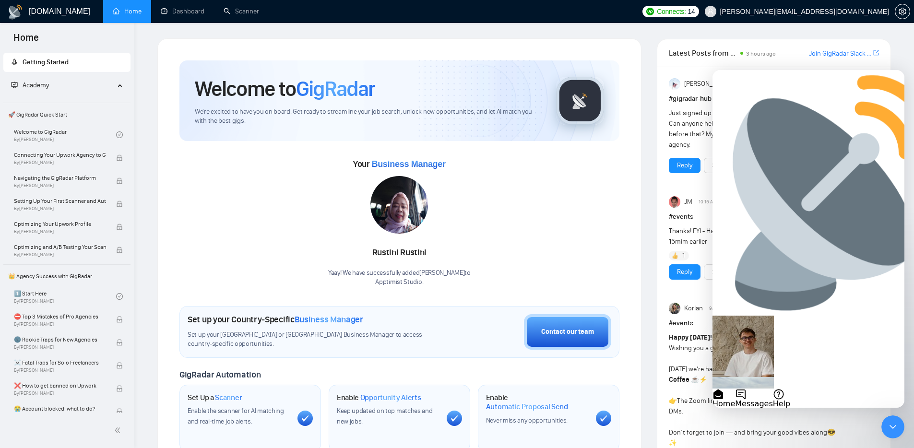
click at [772, 391] on button "Messages" at bounding box center [753, 398] width 37 height 19
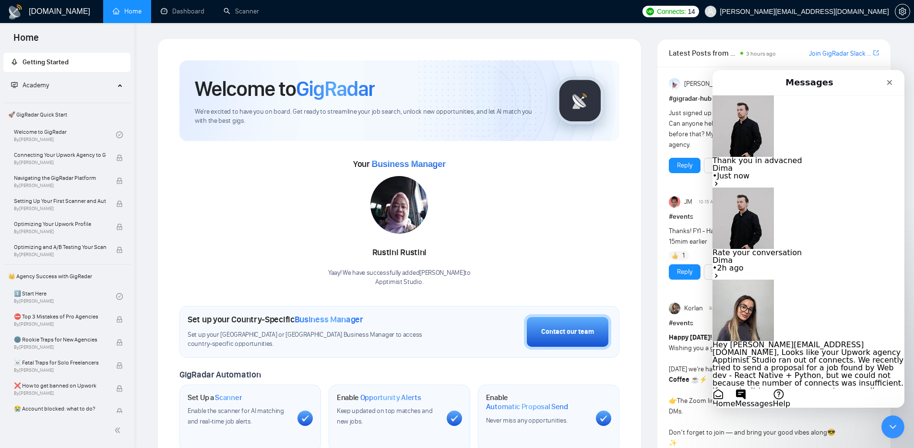
click at [735, 389] on button "Home" at bounding box center [723, 398] width 23 height 19
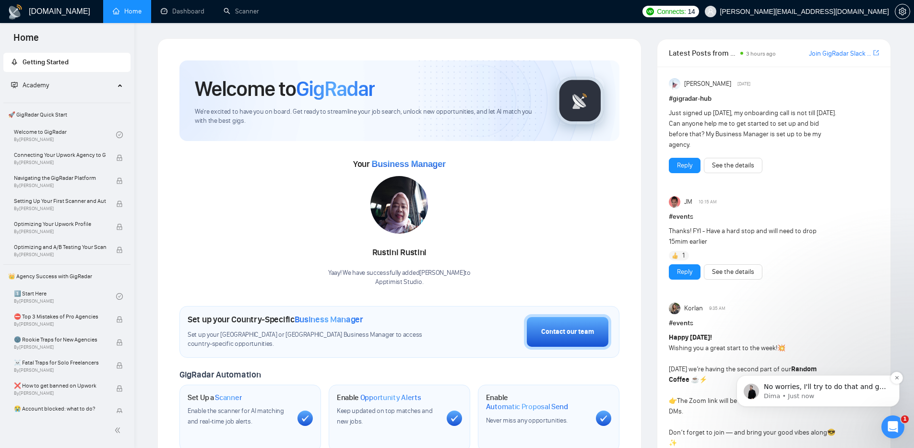
click at [808, 387] on p "No worries, I'll try to do that and get back to you 🙌" at bounding box center [826, 387] width 124 height 10
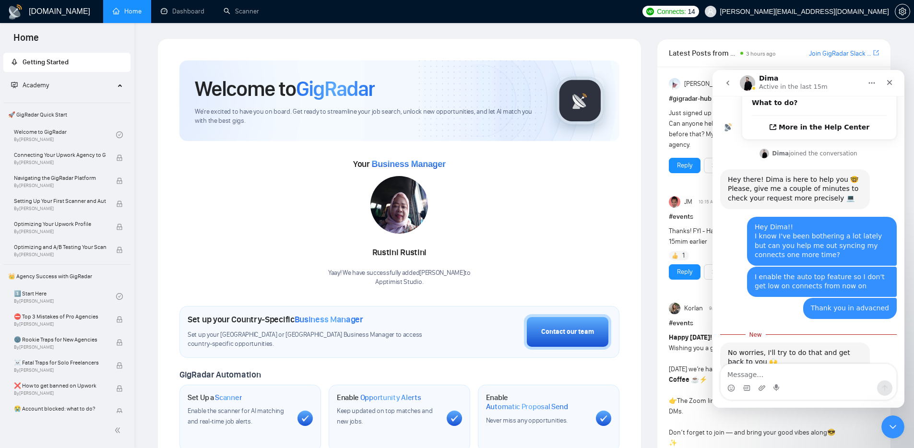
scroll to position [295, 0]
click at [793, 375] on textarea "Message…" at bounding box center [808, 372] width 176 height 16
type textarea "Thank you very much"
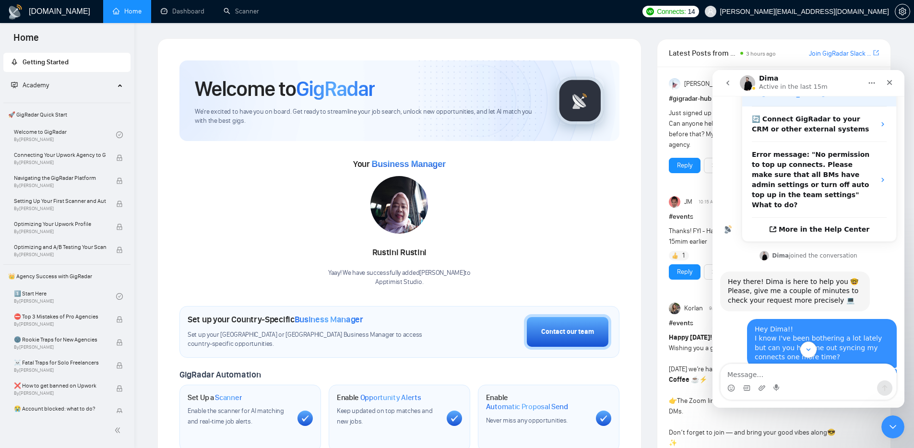
scroll to position [0, 0]
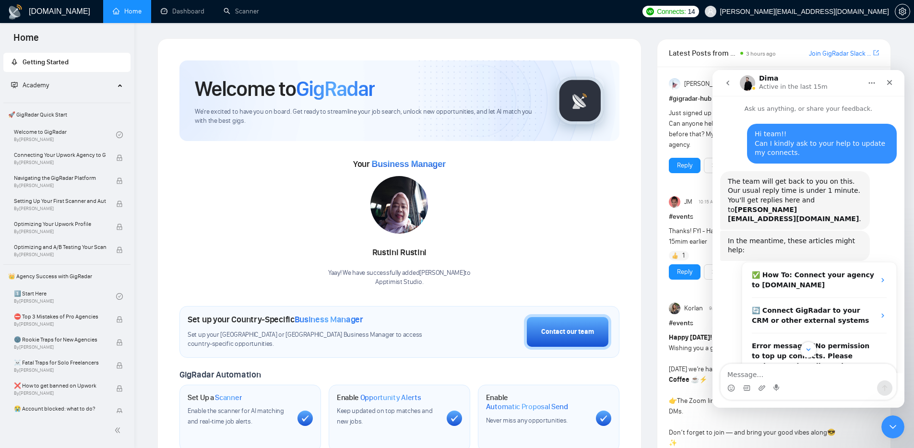
click at [872, 85] on icon "Home" at bounding box center [872, 83] width 8 height 8
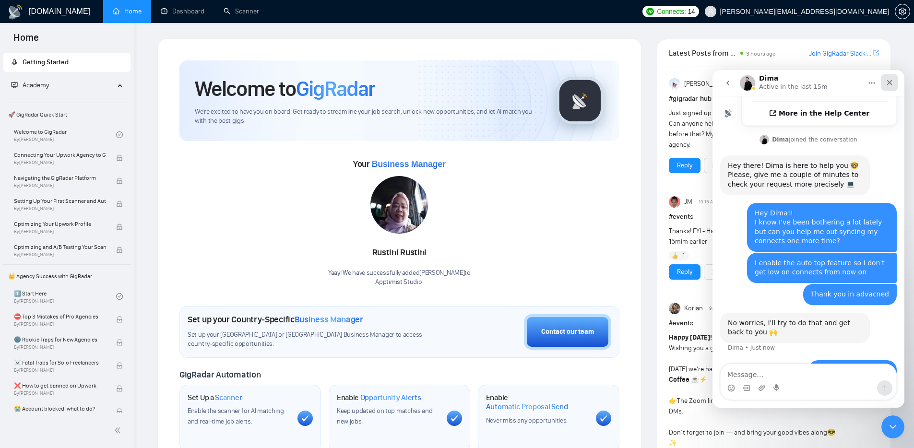
click at [891, 79] on icon "Close" at bounding box center [889, 83] width 8 height 8
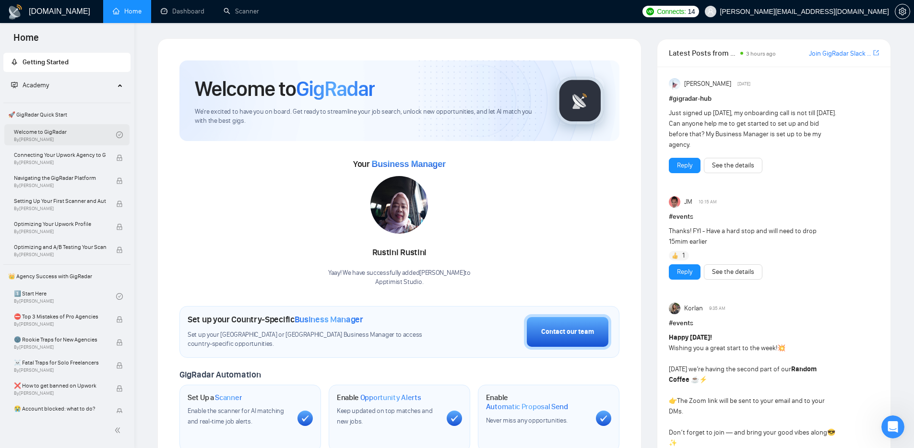
click at [118, 134] on icon "check-circle" at bounding box center [119, 134] width 7 height 7
click at [100, 133] on link "Welcome to GigRadar By Vlad Timinsky" at bounding box center [65, 134] width 102 height 21
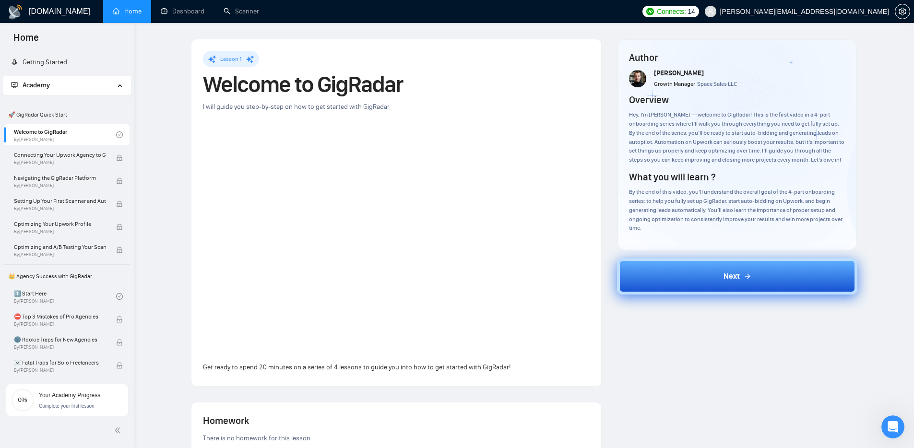
click at [781, 279] on button "Next" at bounding box center [737, 276] width 240 height 36
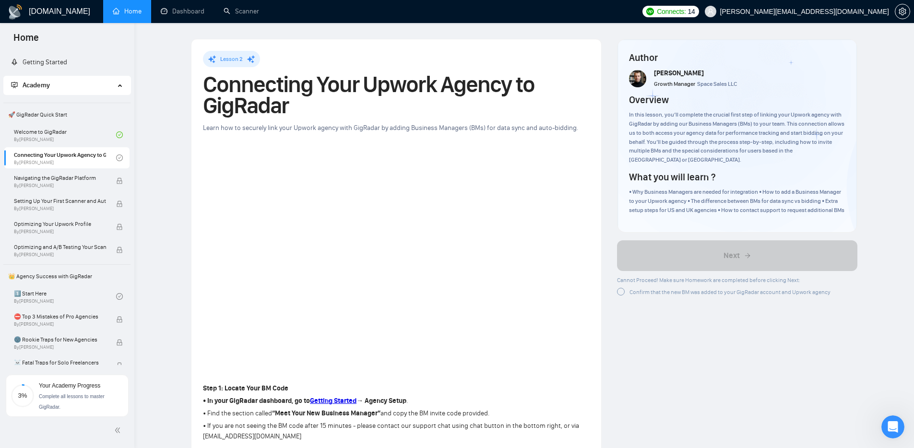
click at [617, 295] on div "Confirm that the new BM was added to your GigRadar account and Upwork agency" at bounding box center [723, 292] width 213 height 10
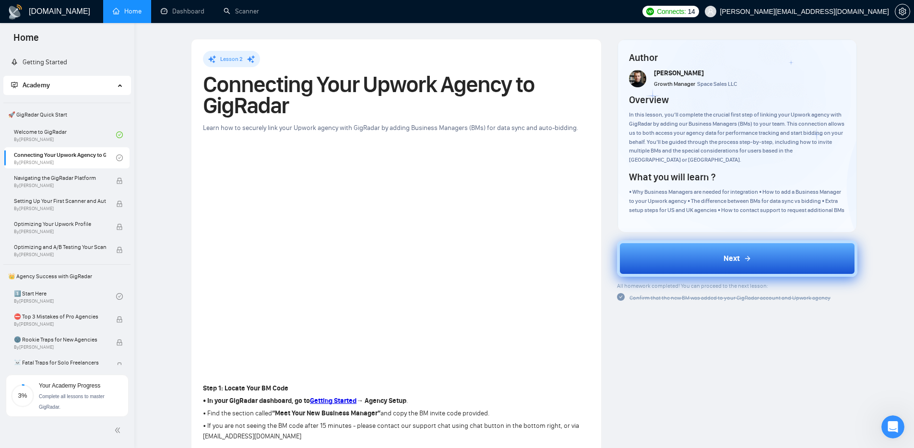
click at [729, 255] on span "Next" at bounding box center [731, 259] width 16 height 12
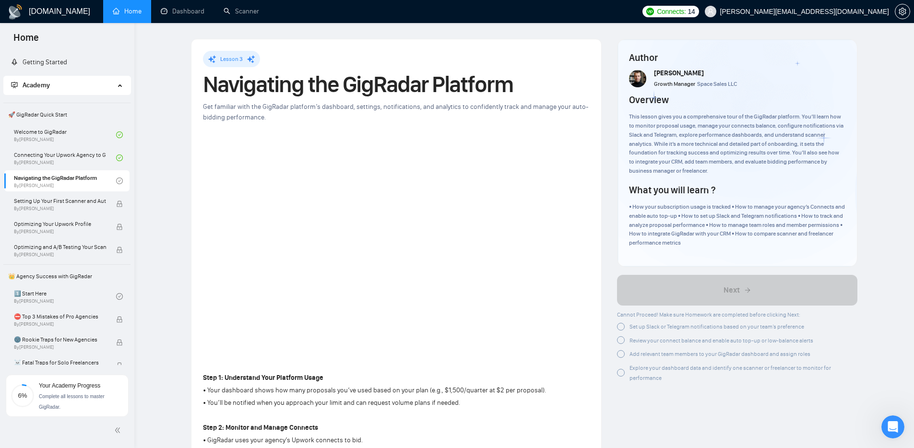
click at [619, 327] on div at bounding box center [621, 327] width 8 height 8
click at [619, 345] on div "Cannot Proceed! Make sure Homework are completed before clicking Next: Set up S…" at bounding box center [737, 344] width 240 height 71
click at [621, 356] on div "Add relevant team members to your GigRadar dashboard and assign roles" at bounding box center [713, 352] width 193 height 10
click at [622, 342] on div at bounding box center [621, 339] width 8 height 8
click at [623, 365] on div "Explore your dashboard data and identify one scanner or freelancer to monitor f…" at bounding box center [737, 371] width 240 height 20
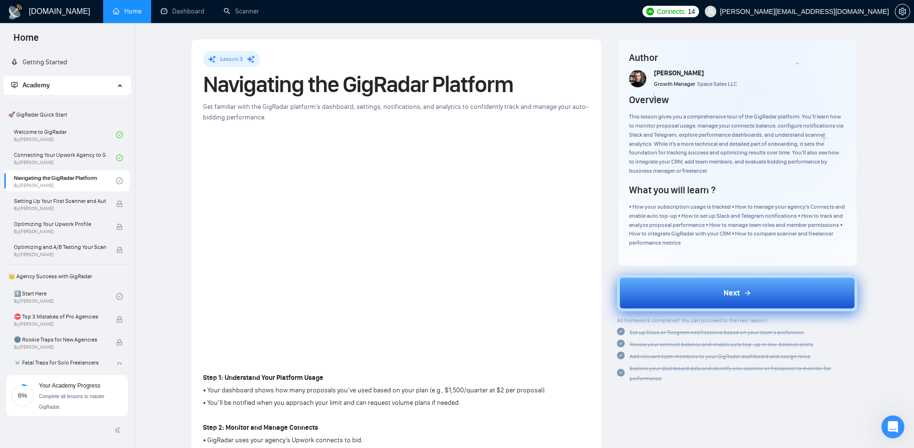
click at [712, 283] on button "Next" at bounding box center [737, 293] width 240 height 36
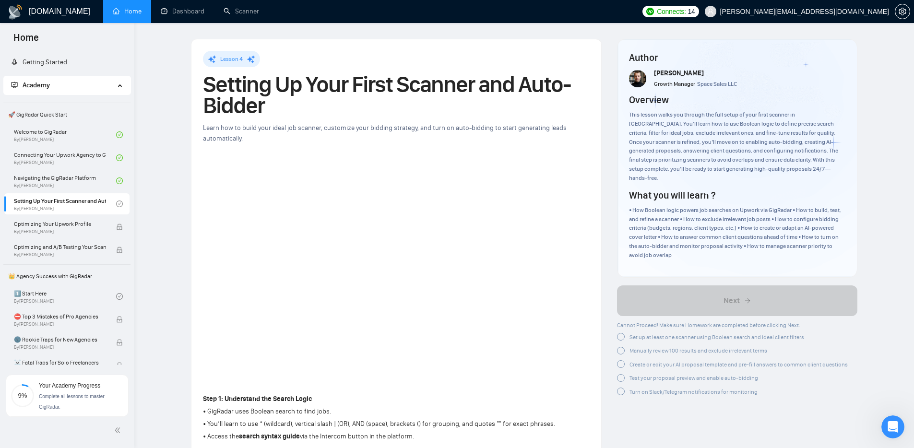
click at [623, 332] on div "Set up at least one scanner using Boolean search and ideal client filters" at bounding box center [710, 337] width 187 height 10
click at [623, 345] on div at bounding box center [621, 349] width 8 height 8
click at [622, 360] on div at bounding box center [621, 364] width 8 height 8
click at [620, 372] on div at bounding box center [621, 376] width 8 height 8
click at [620, 386] on div at bounding box center [621, 390] width 8 height 8
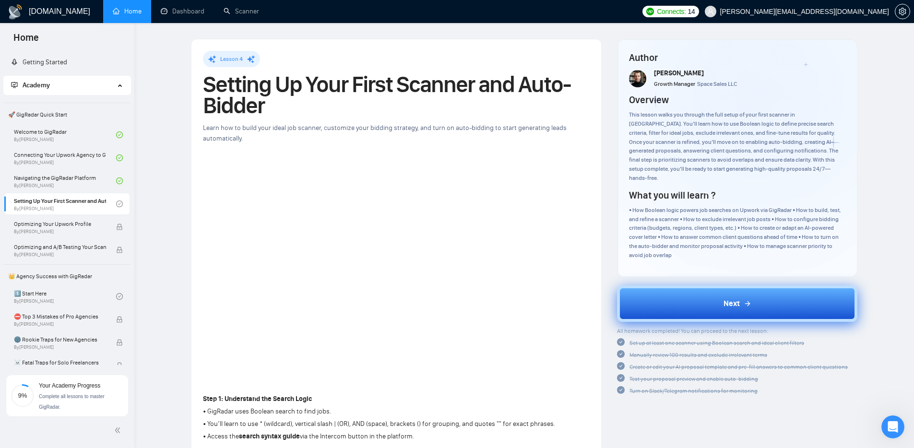
click at [727, 300] on button "Next" at bounding box center [737, 303] width 240 height 36
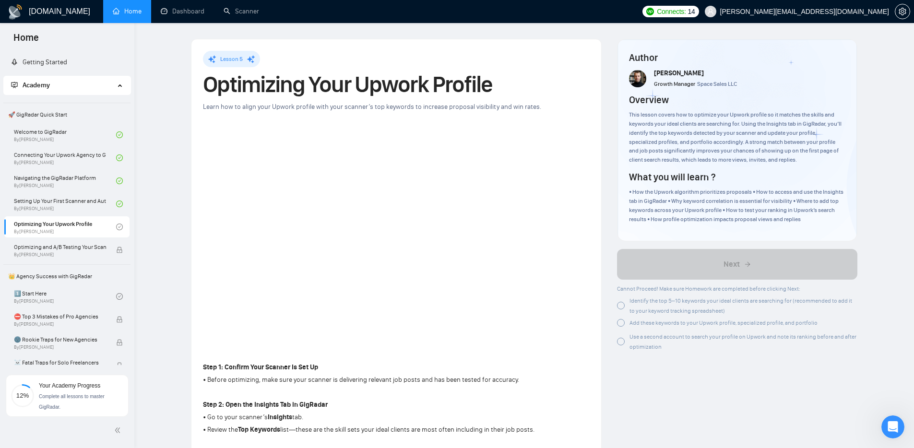
click at [624, 309] on div at bounding box center [621, 306] width 8 height 8
click at [621, 321] on div at bounding box center [621, 323] width 8 height 8
click at [623, 338] on div at bounding box center [621, 340] width 8 height 8
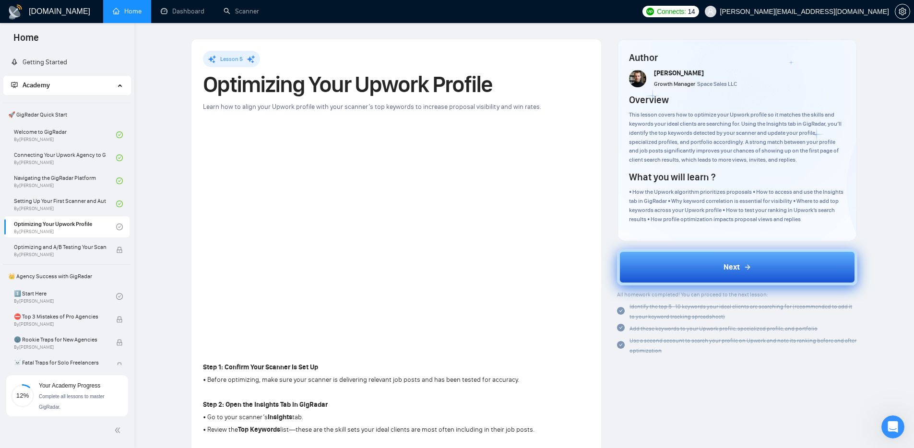
click at [751, 266] on button "Next" at bounding box center [737, 267] width 240 height 36
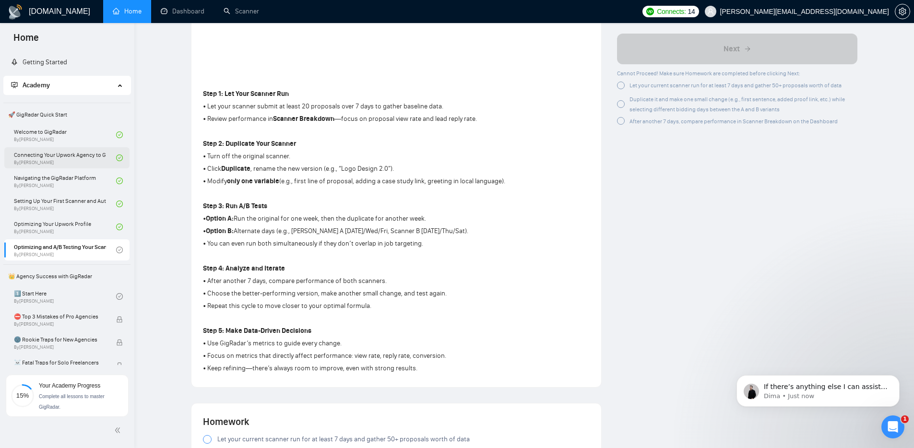
scroll to position [399, 0]
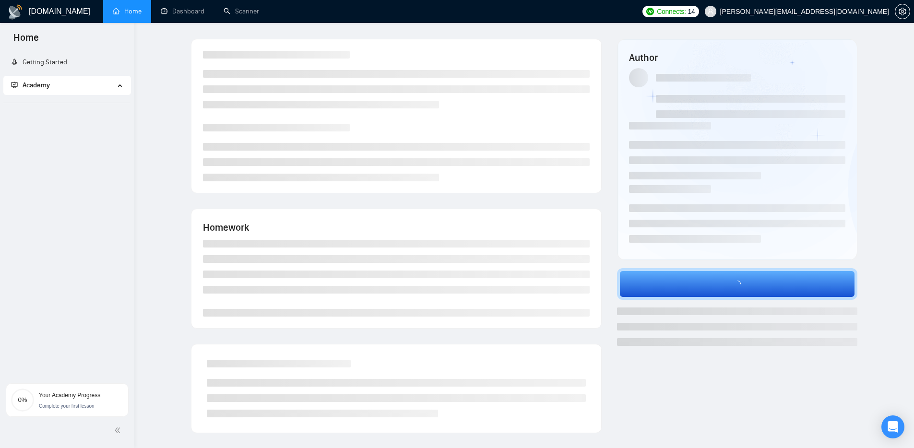
scroll to position [74, 0]
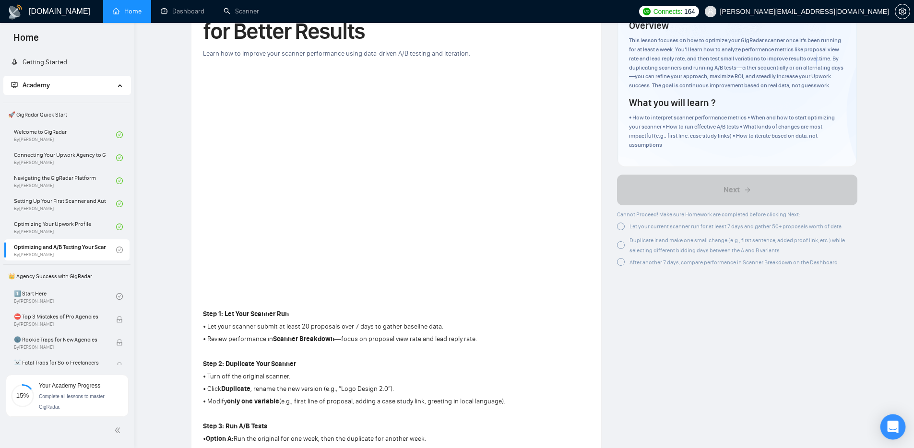
click at [886, 428] on div "Open Intercom Messenger" at bounding box center [892, 426] width 25 height 25
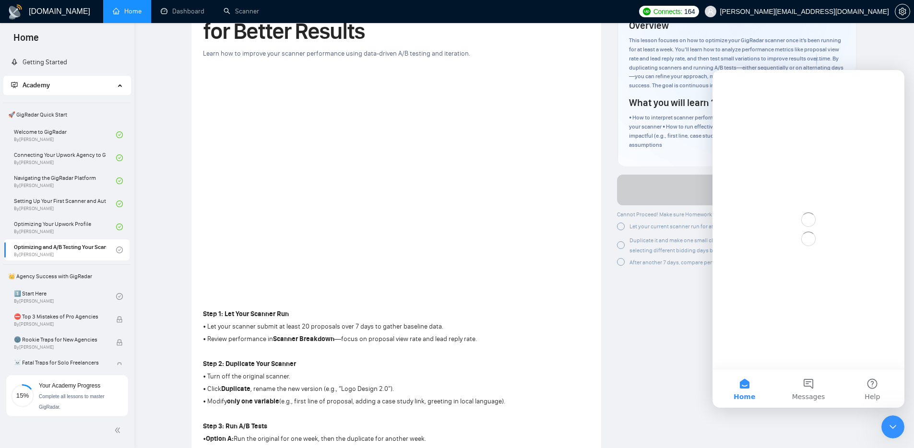
scroll to position [0, 0]
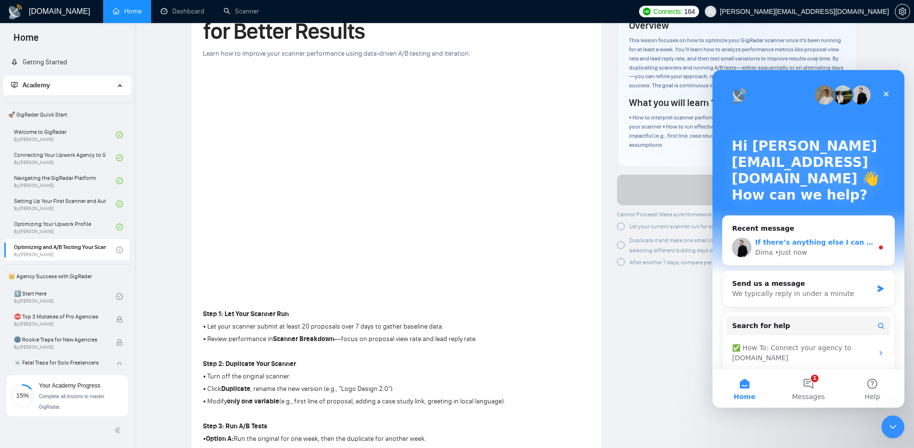
click at [790, 246] on span "If there’s anything else I can assist you with, please don’t hesitate to let me…" at bounding box center [916, 242] width 323 height 8
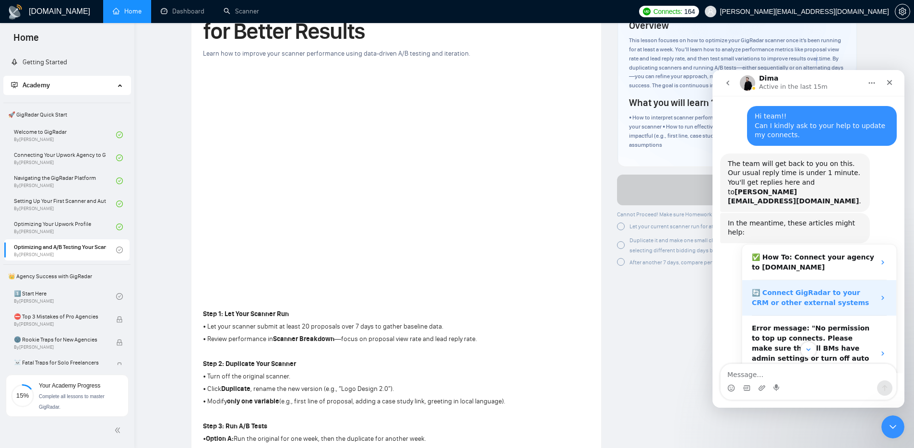
scroll to position [399, 0]
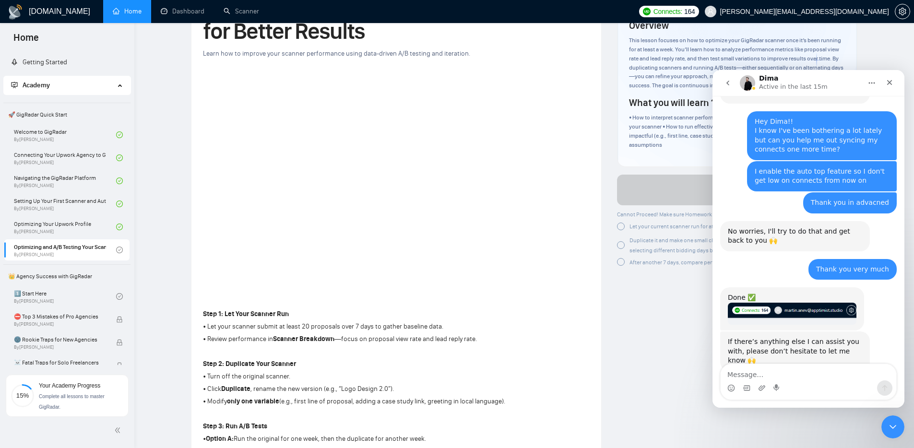
click at [782, 368] on textarea "Message…" at bounding box center [808, 372] width 176 height 16
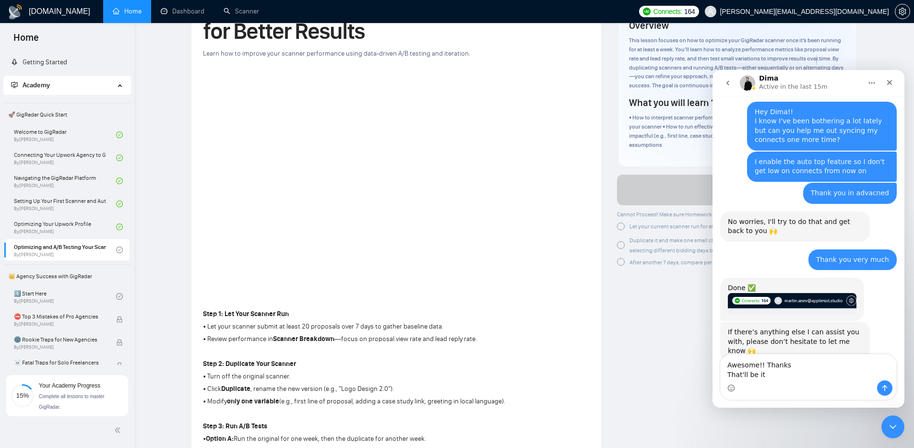
type textarea "Awesome!! Thanks That'll be it"
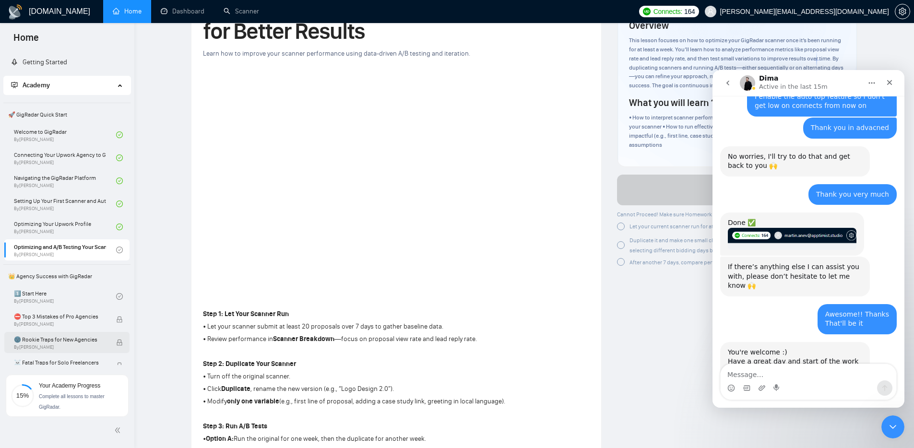
scroll to position [484, 0]
